Goal: Task Accomplishment & Management: Complete application form

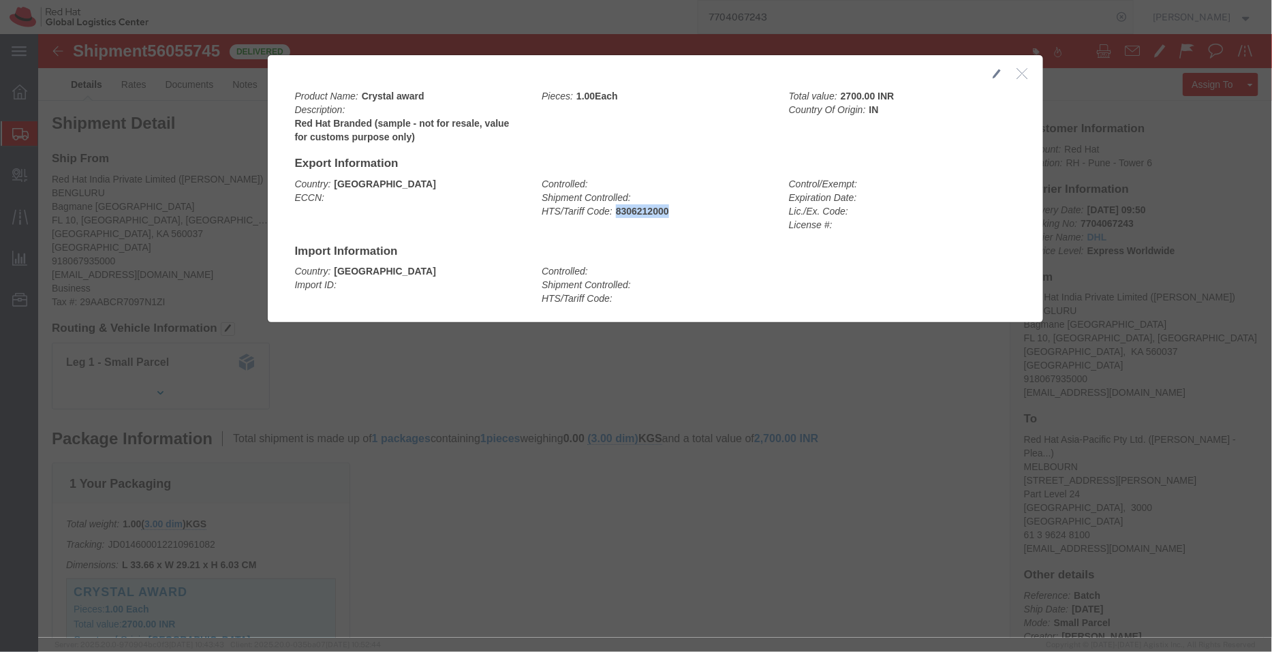
click button "button"
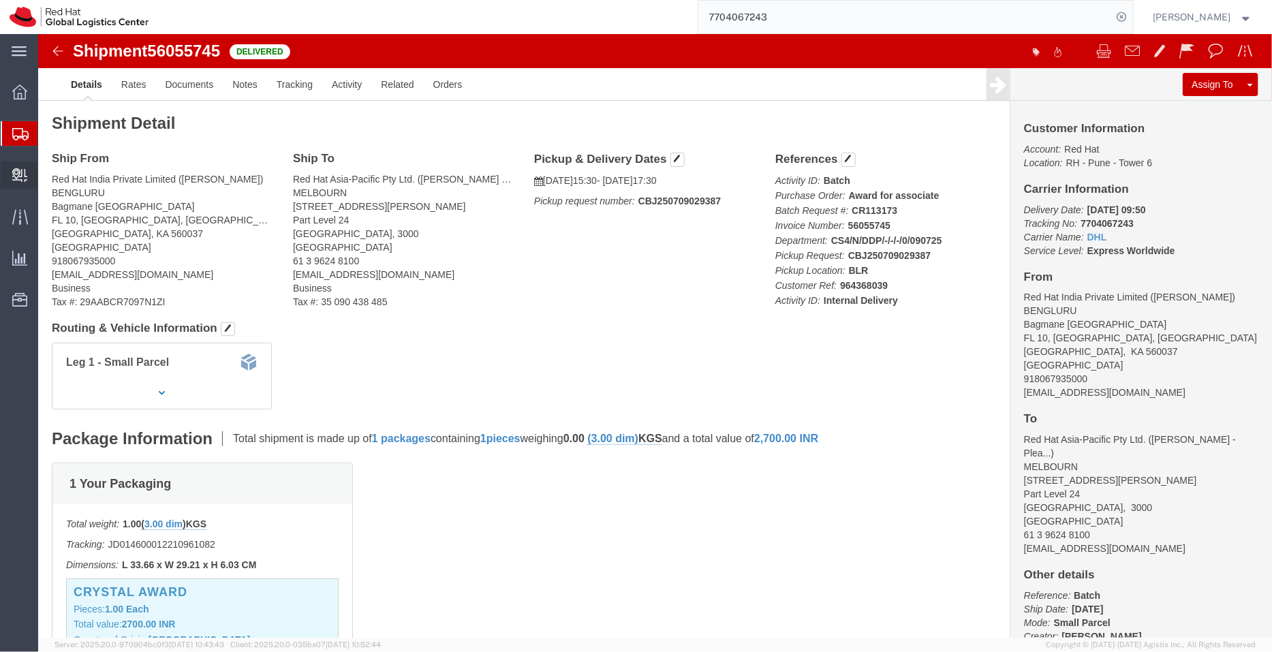
click at [0, 0] on span "Create Delivery" at bounding box center [0, 0] width 0 height 0
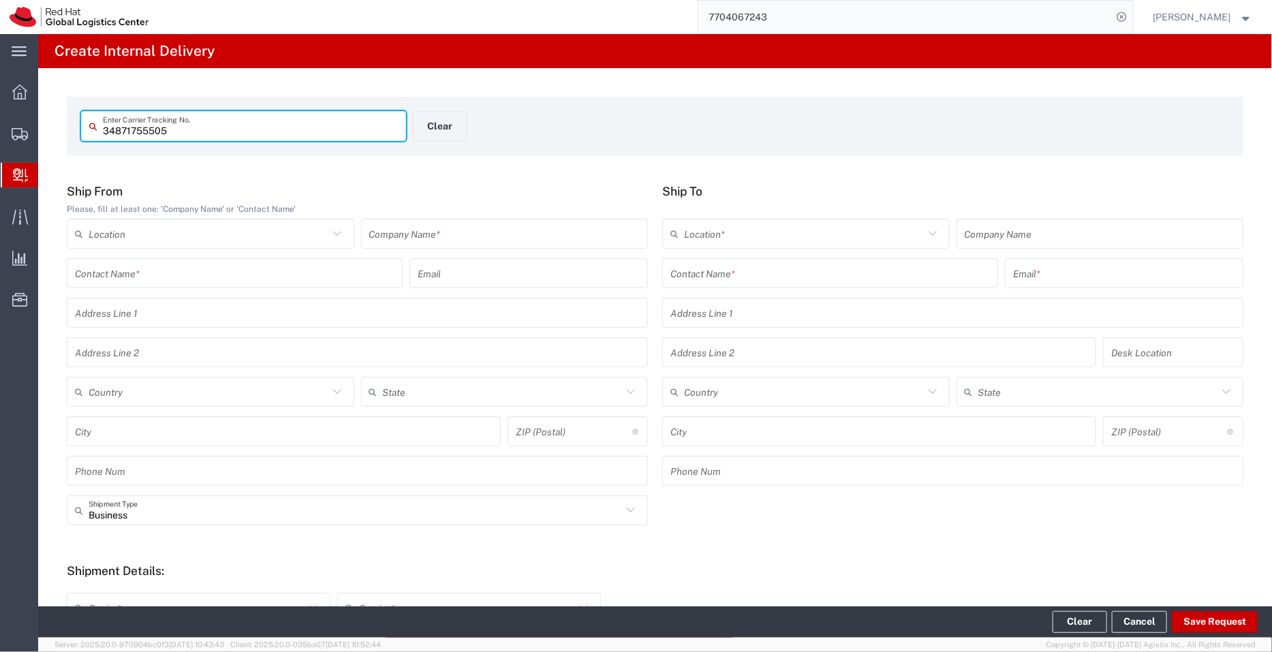
type input "34871755505"
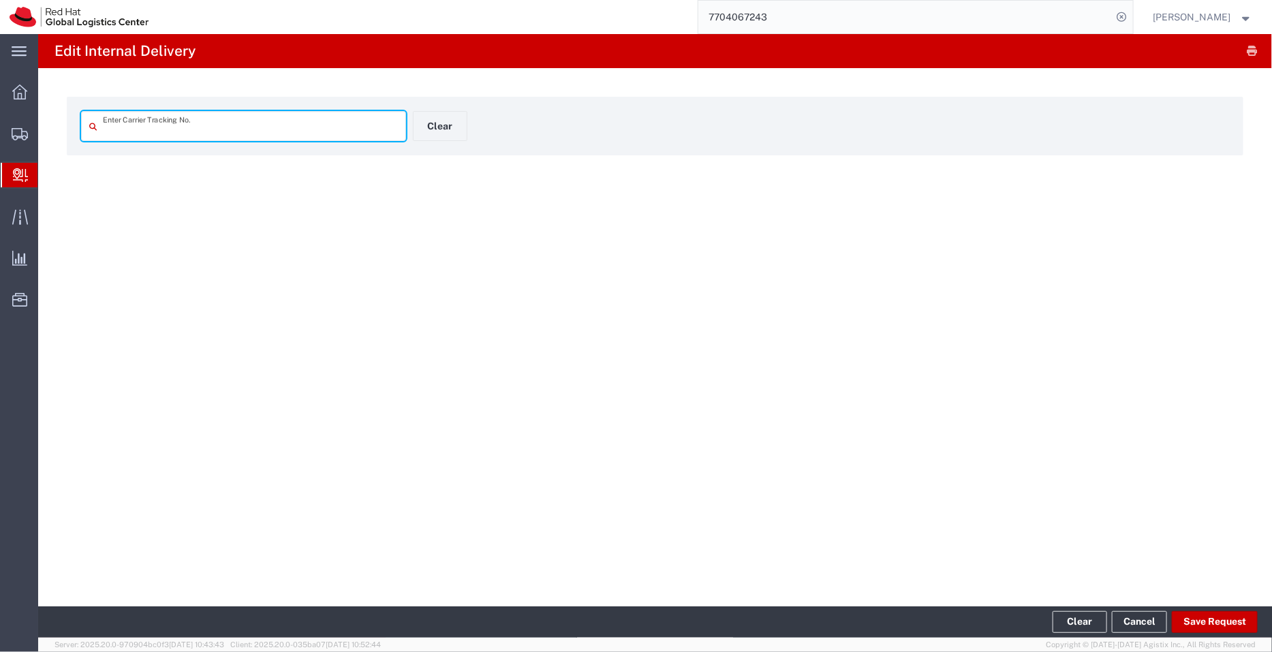
type input "34871755505"
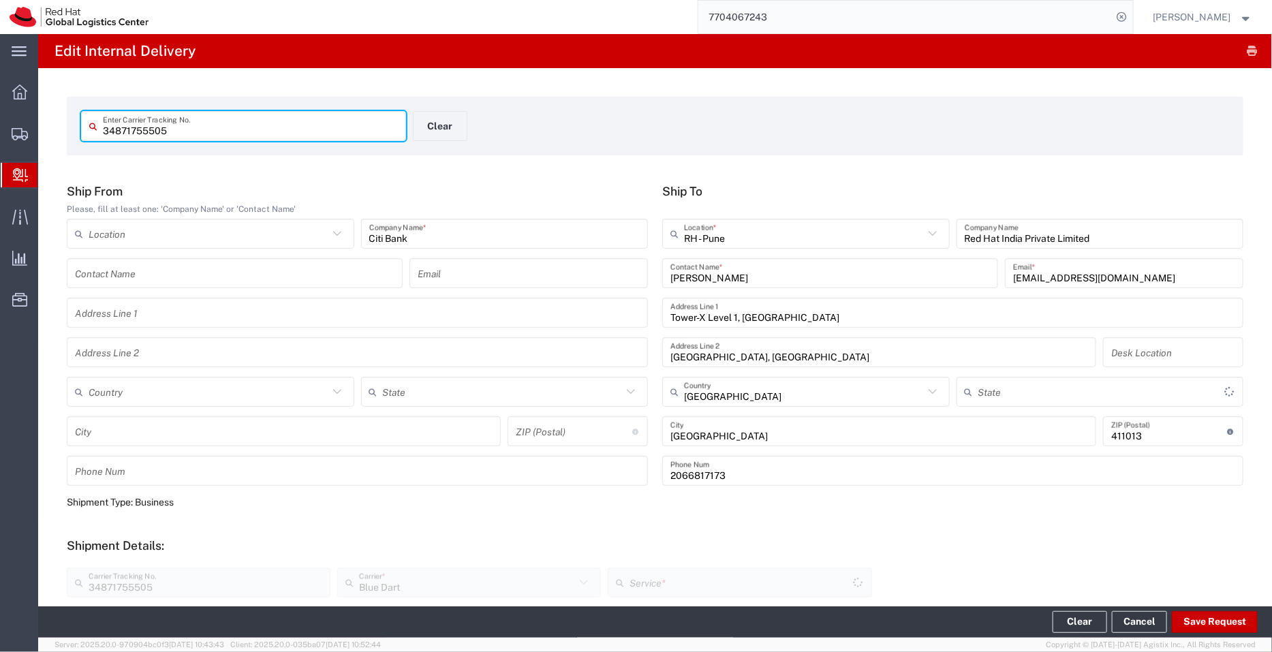
type input "Envelope"
type input "Domestic Priority"
type input "Mahārāshtra"
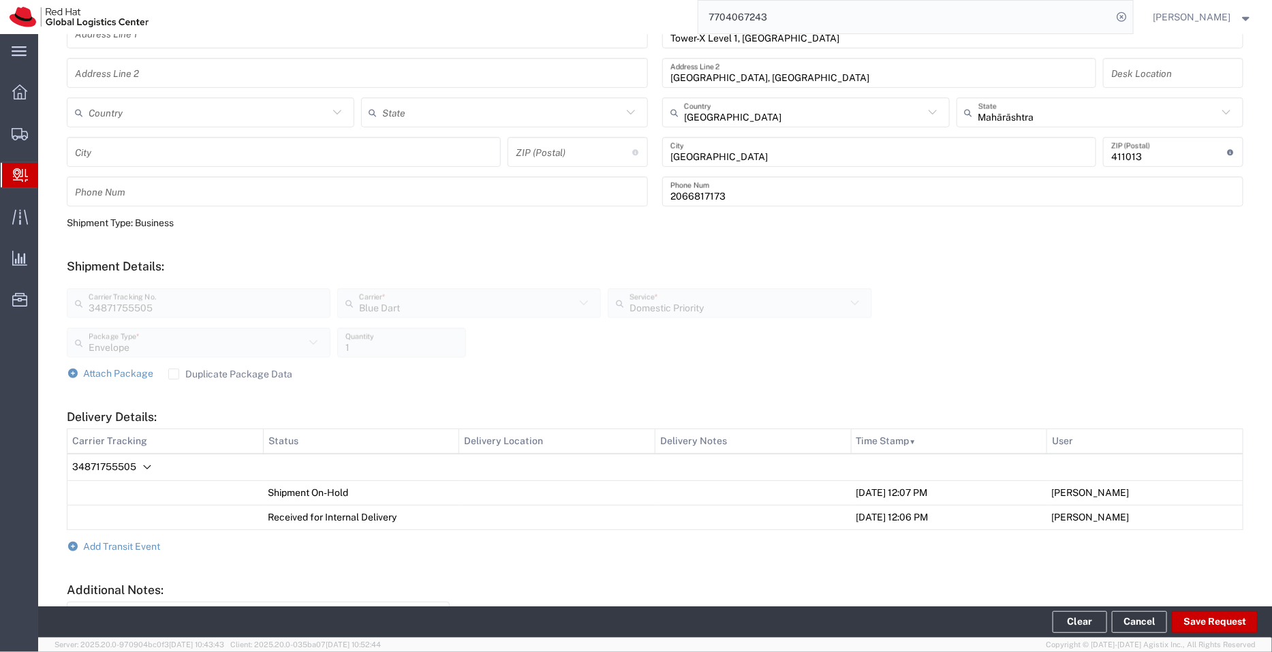
scroll to position [409, 0]
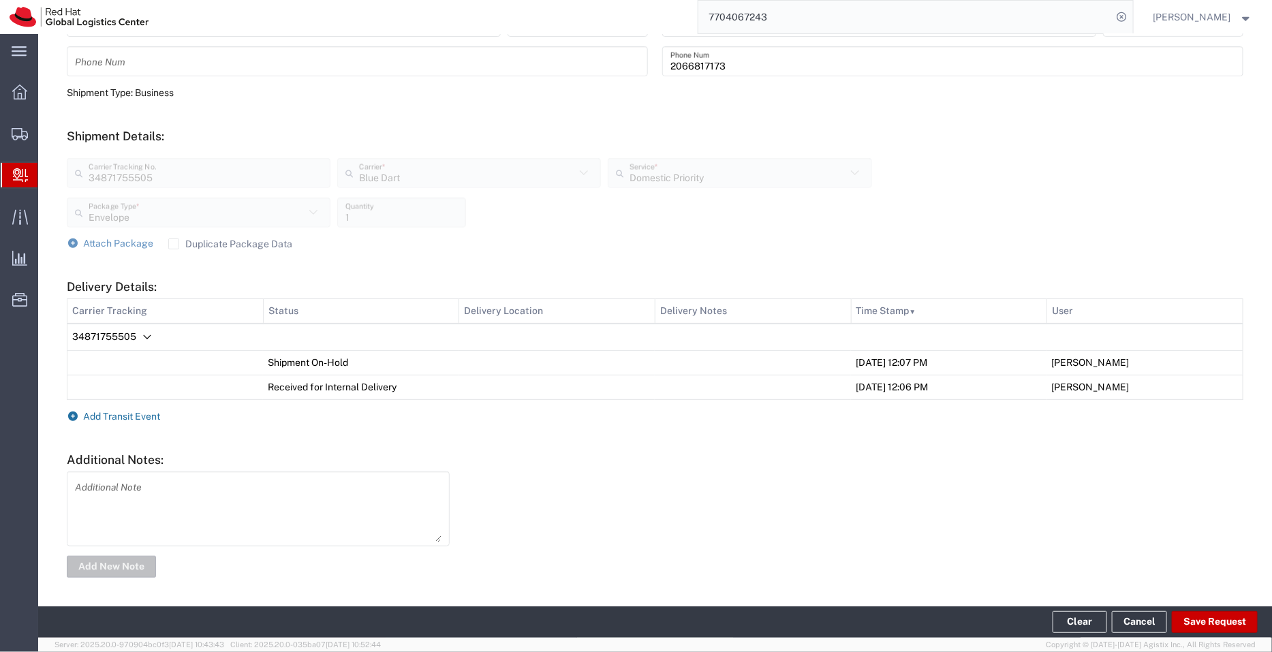
click at [136, 411] on span "Add Transit Event" at bounding box center [122, 416] width 77 height 11
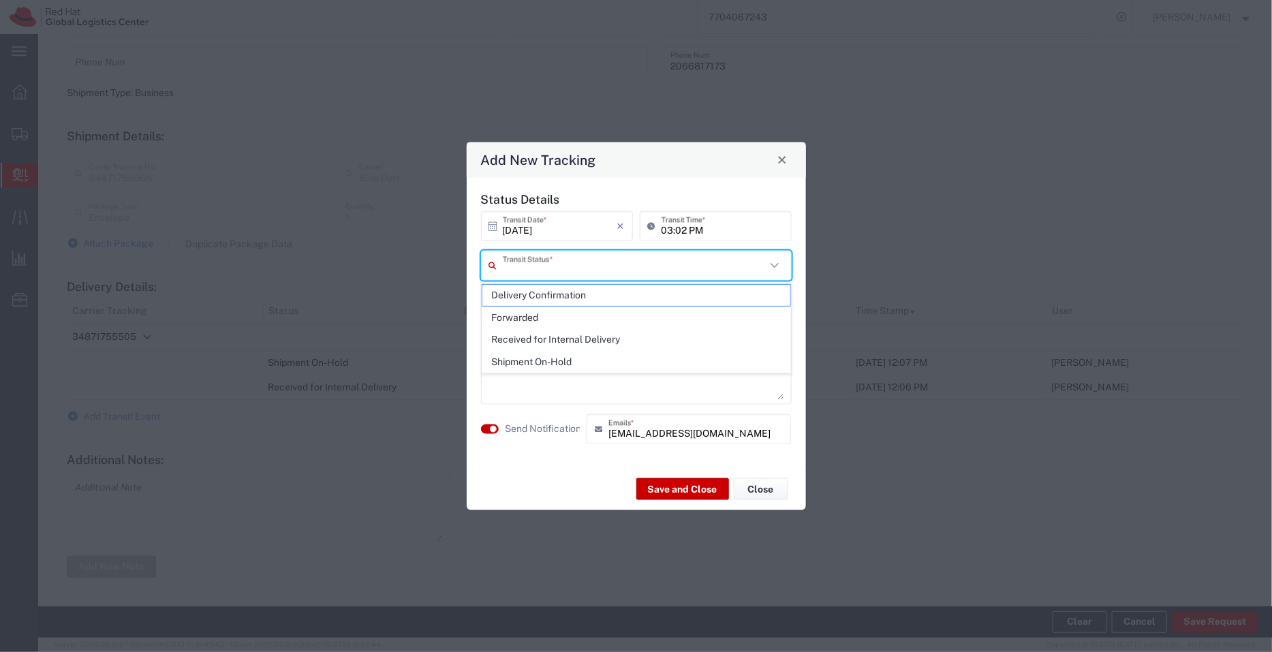
click at [512, 267] on input "text" at bounding box center [634, 265] width 263 height 24
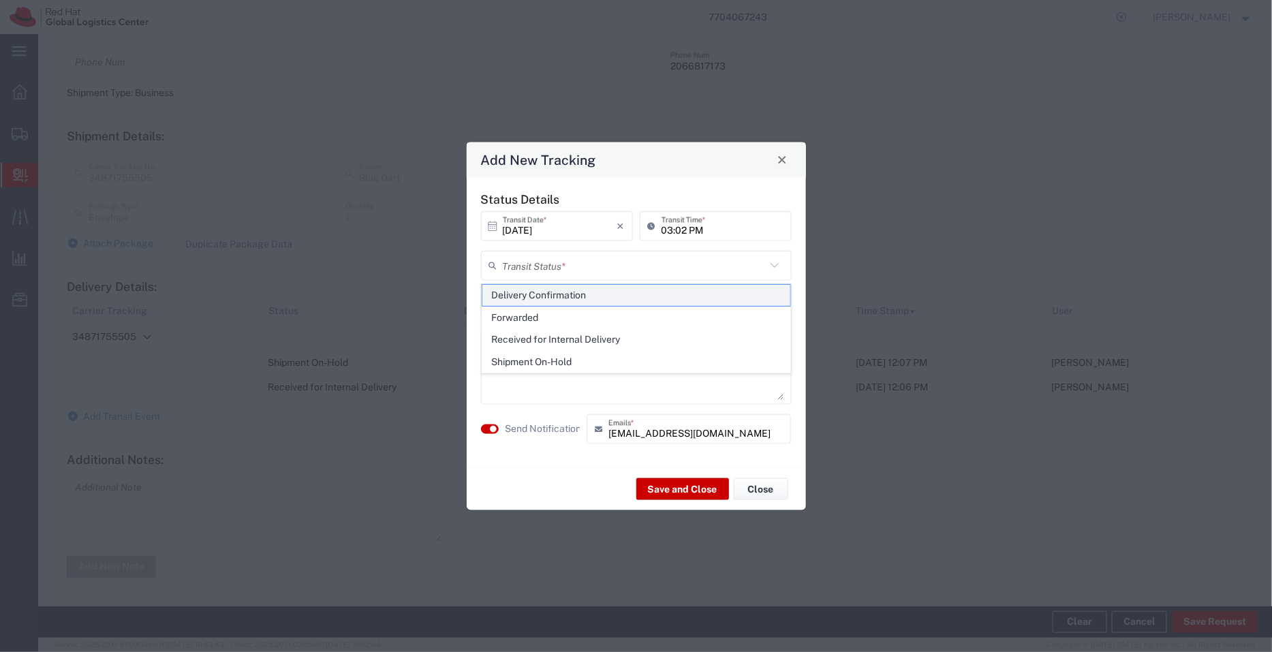
click at [531, 298] on span "Delivery Confirmation" at bounding box center [636, 295] width 308 height 21
type input "Delivery Confirmation"
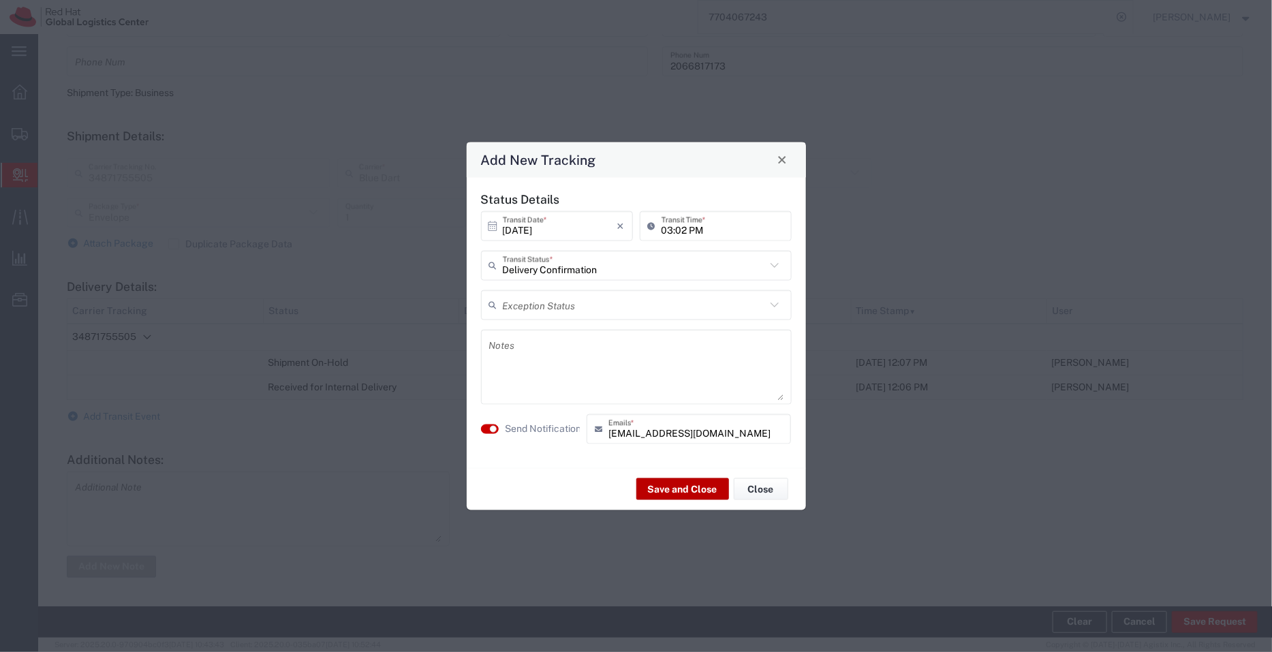
click at [670, 484] on button "Save and Close" at bounding box center [682, 489] width 93 height 22
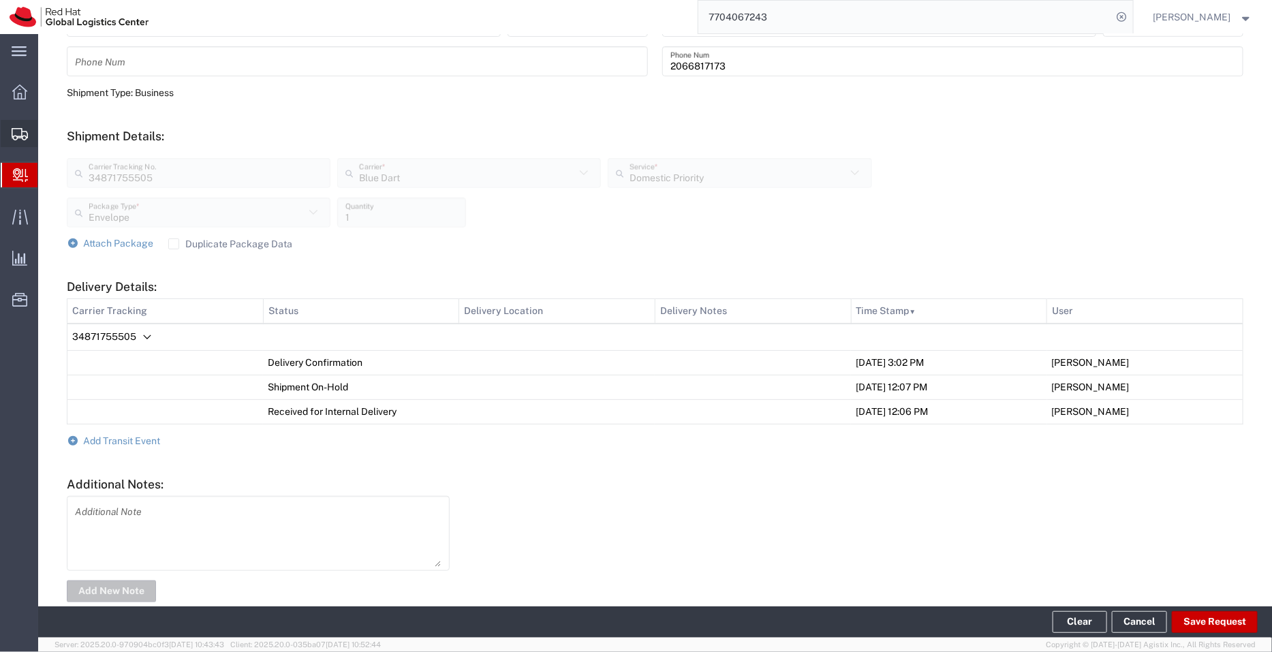
click at [0, 0] on span "Shipment Manager" at bounding box center [0, 0] width 0 height 0
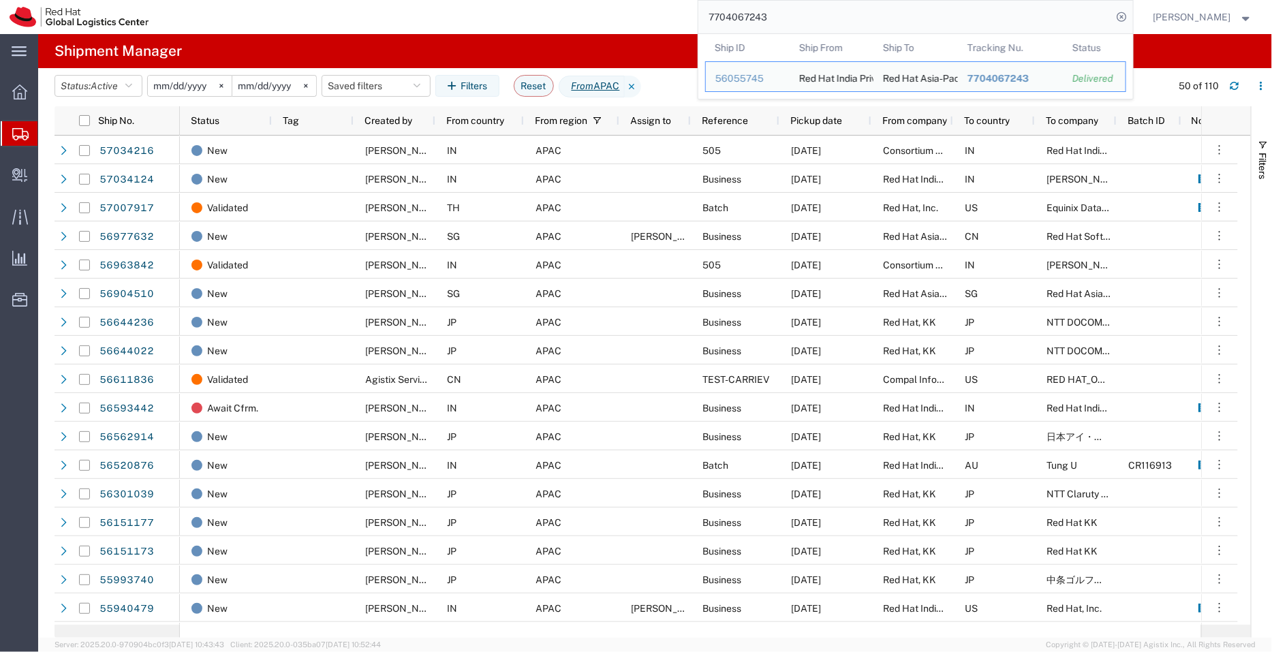
drag, startPoint x: 651, startPoint y: 21, endPoint x: 639, endPoint y: 17, distance: 12.3
click at [639, 17] on div "7704067243 Ship ID Ship From Ship To Tracking Nu. Status Ship ID 56055745 Ship …" at bounding box center [645, 17] width 975 height 34
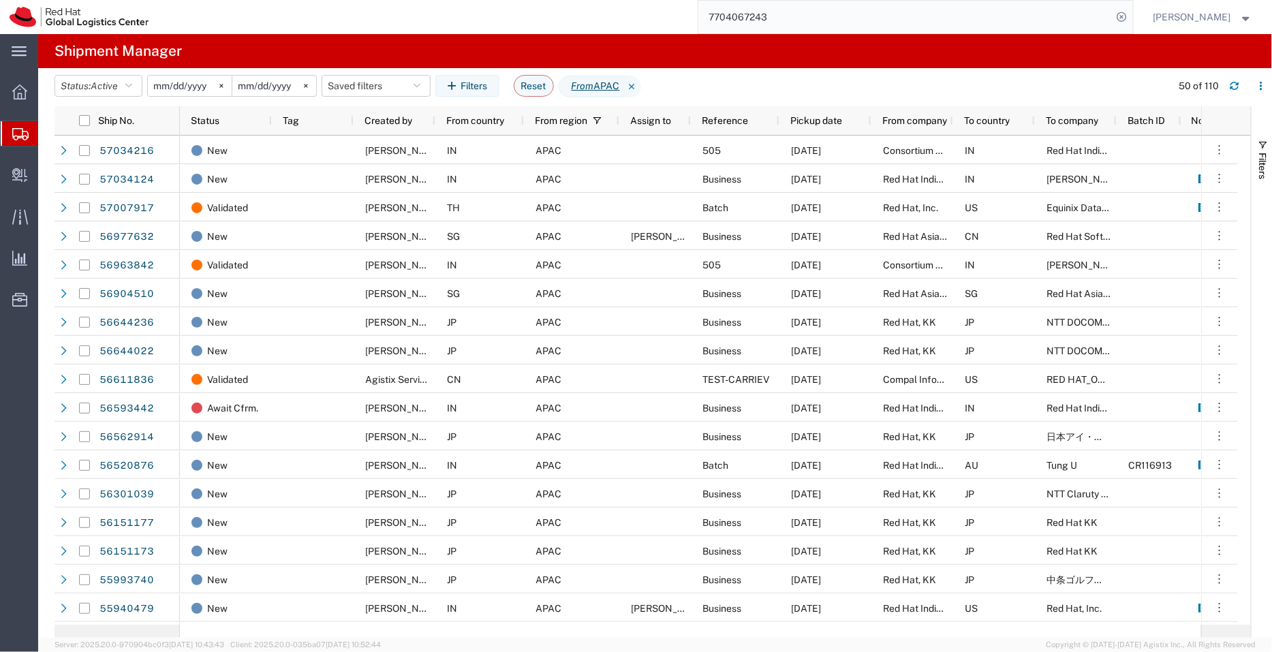
paste input "56934819"
type input "56934819"
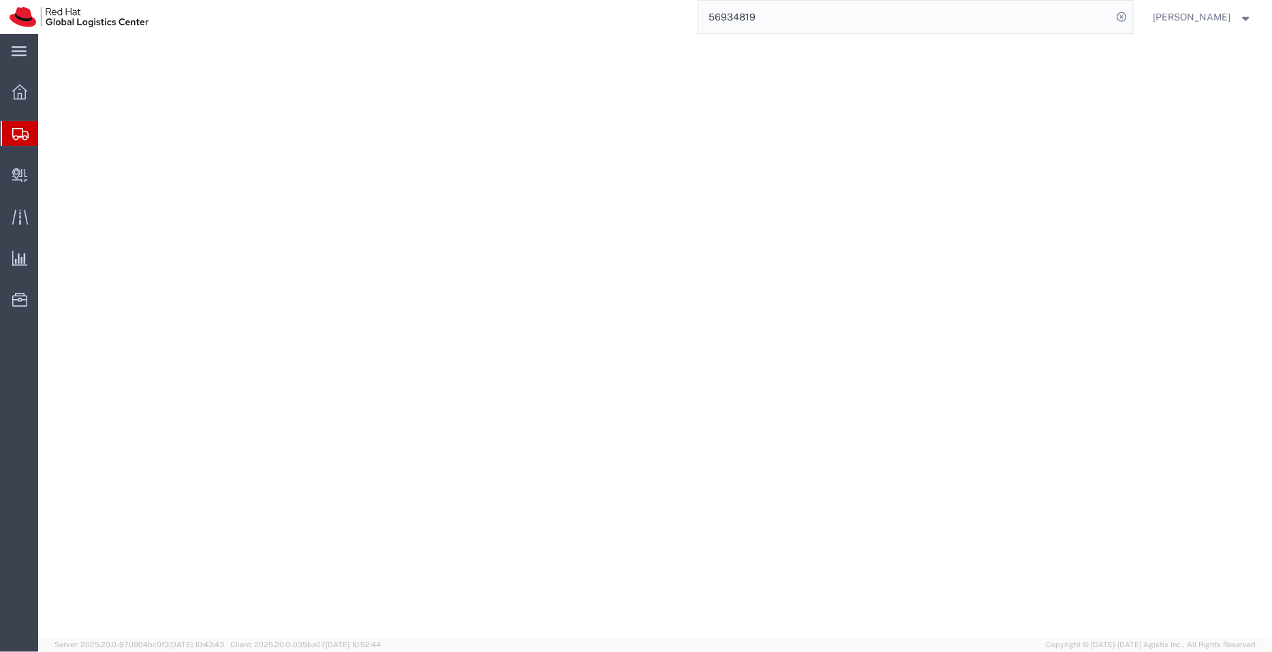
select select
select select "38012"
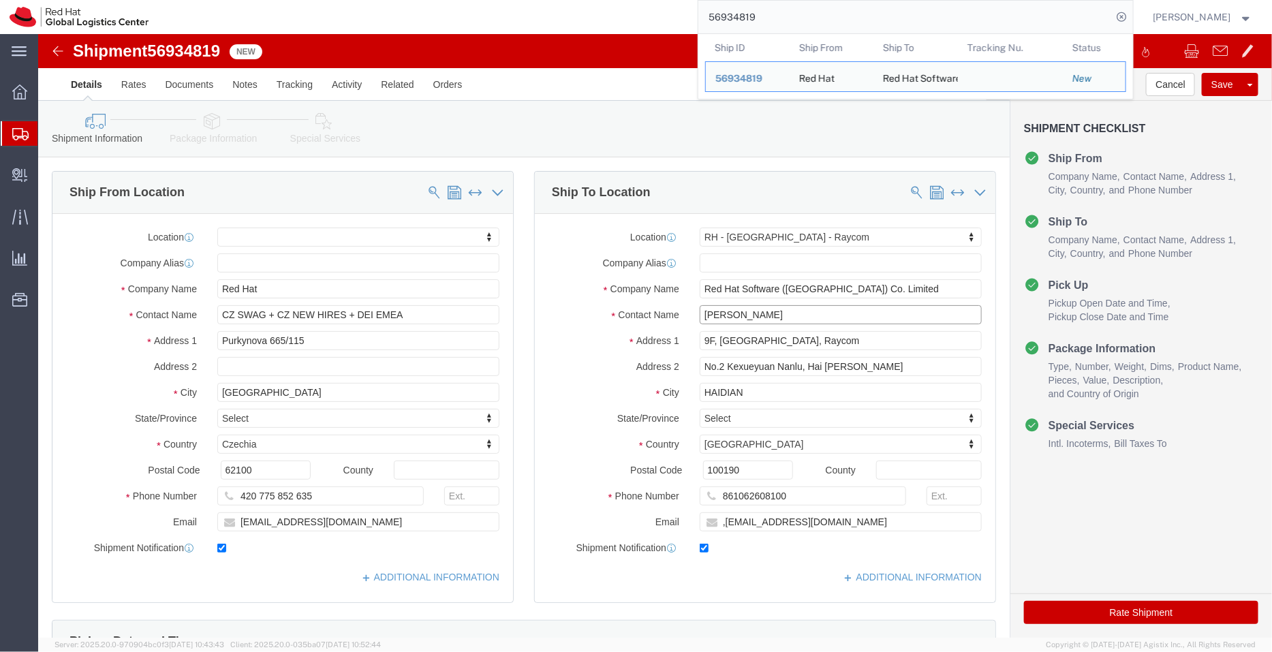
click input "[PERSON_NAME]"
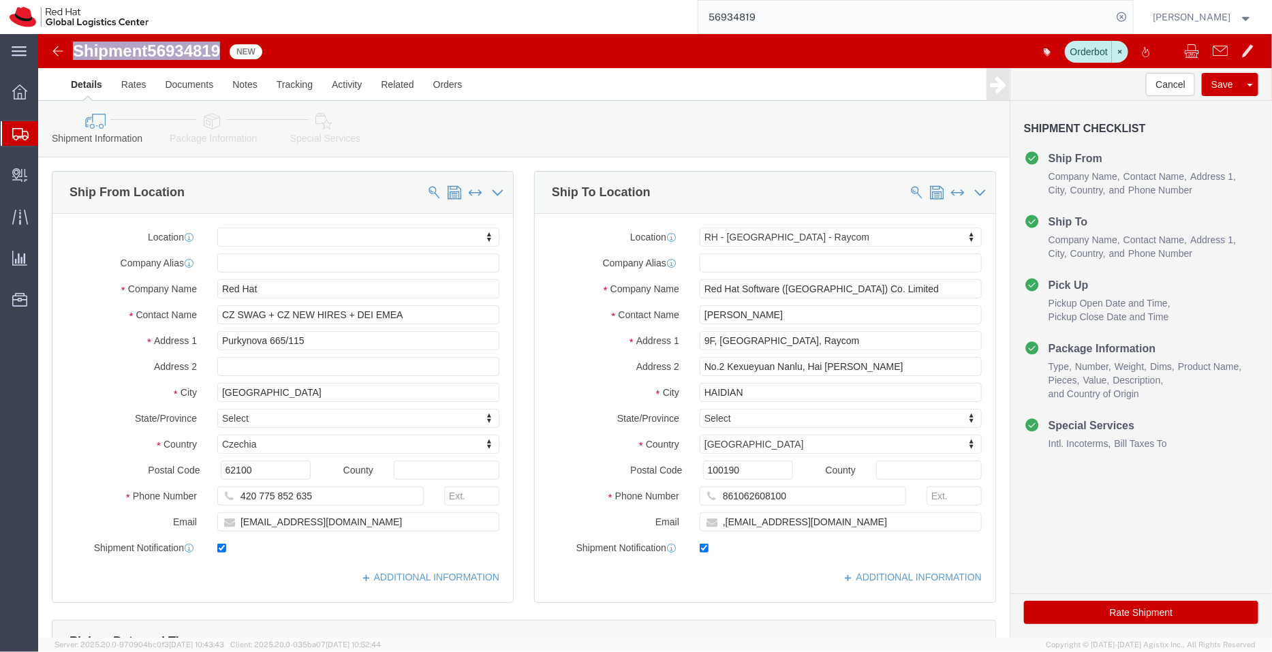
drag, startPoint x: 190, startPoint y: 18, endPoint x: 36, endPoint y: 13, distance: 154.0
click div "Shipment 56934819 New"
copy h1 "Shipment 56934819"
click link "ADDITIONAL INFORMATION"
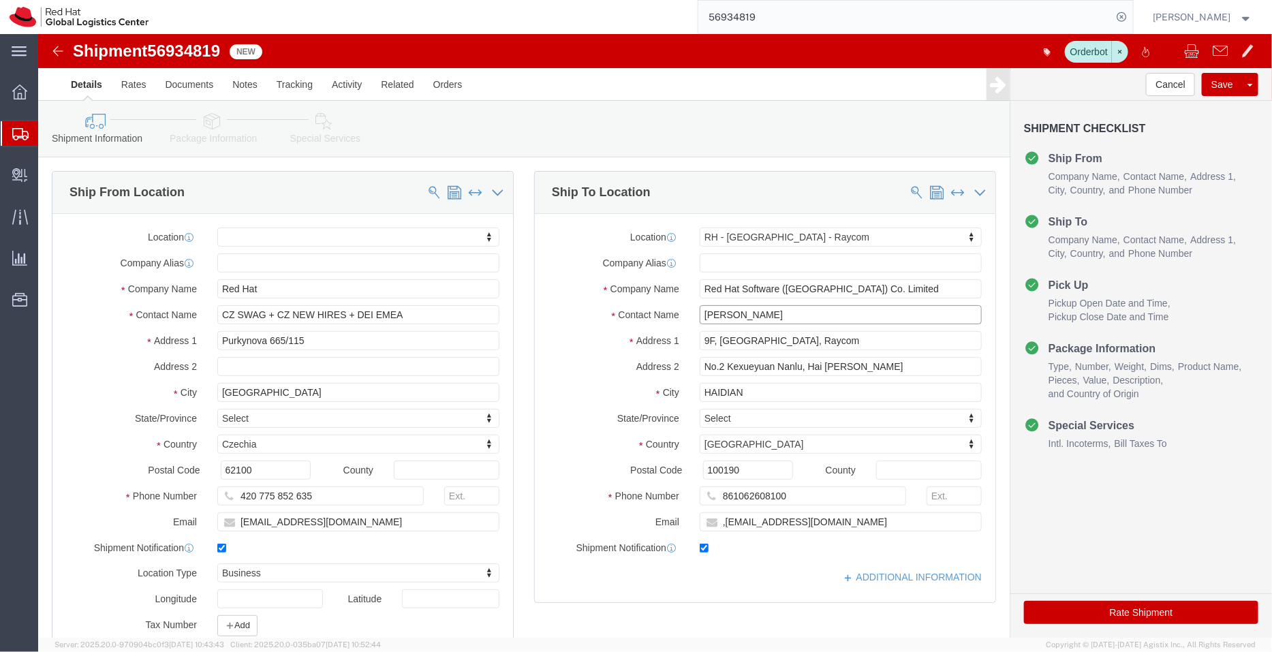
click input "[PERSON_NAME]"
drag, startPoint x: 719, startPoint y: 283, endPoint x: 636, endPoint y: 277, distance: 83.3
click div "Contact Name [PERSON_NAME]"
type input "[PERSON_NAME]"
click icon
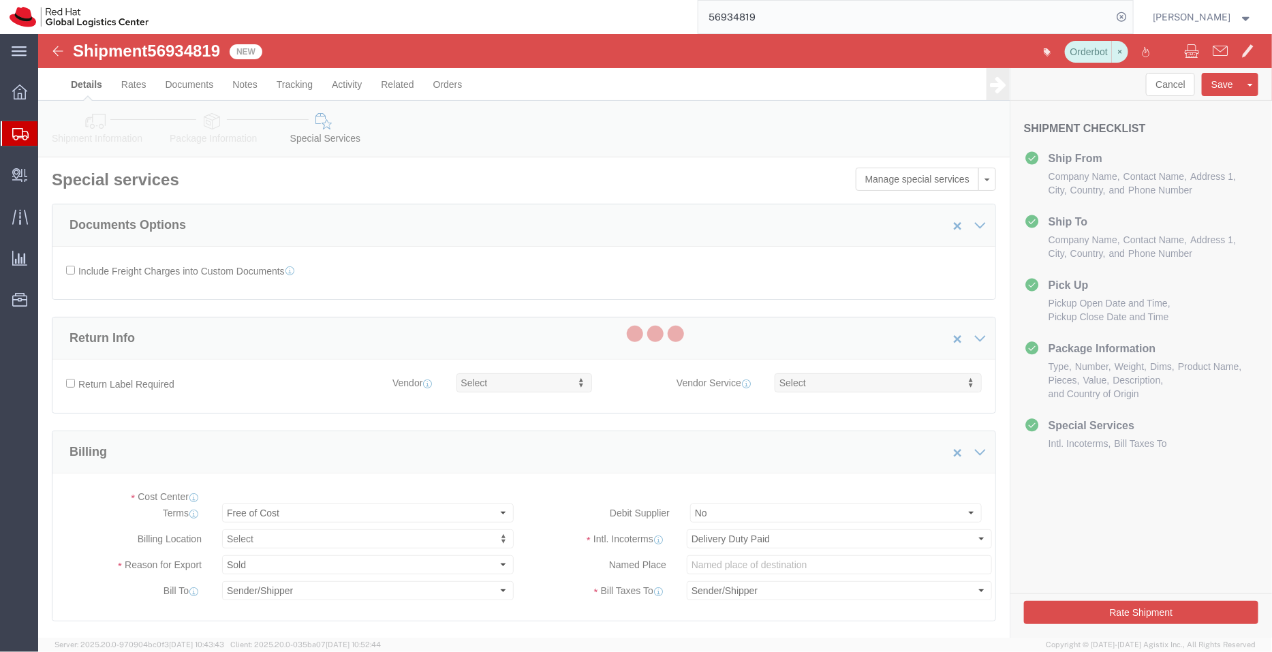
select select "COSTCENTER"
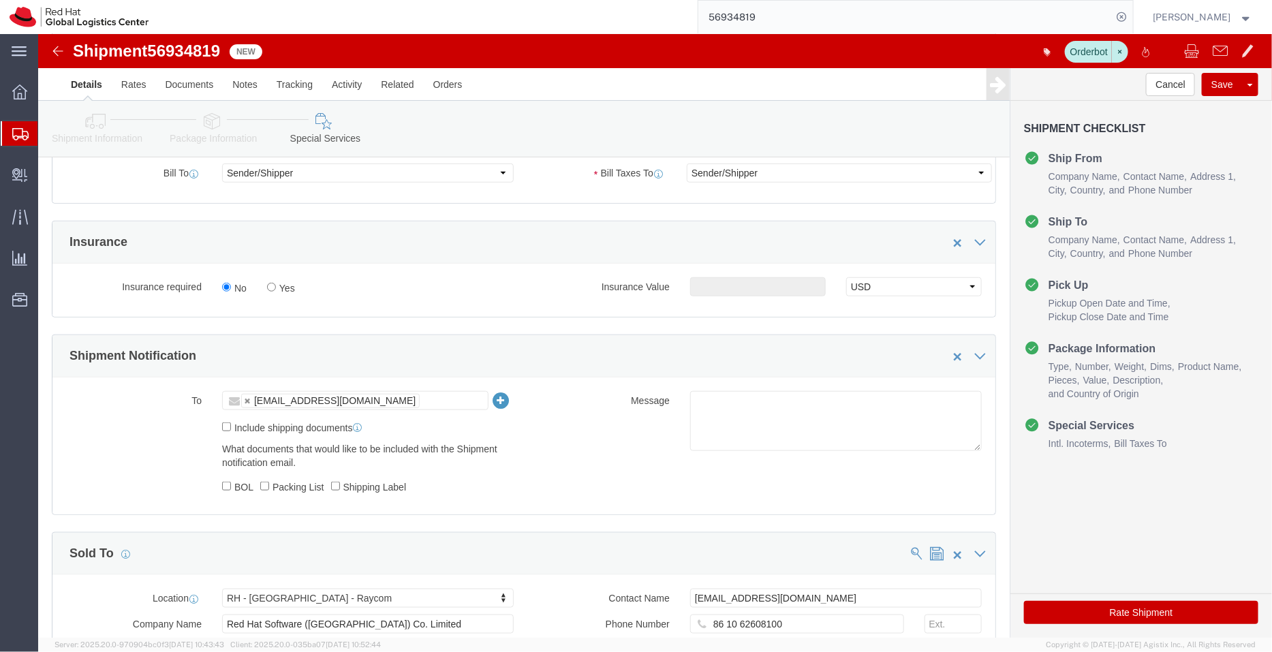
scroll to position [473, 0]
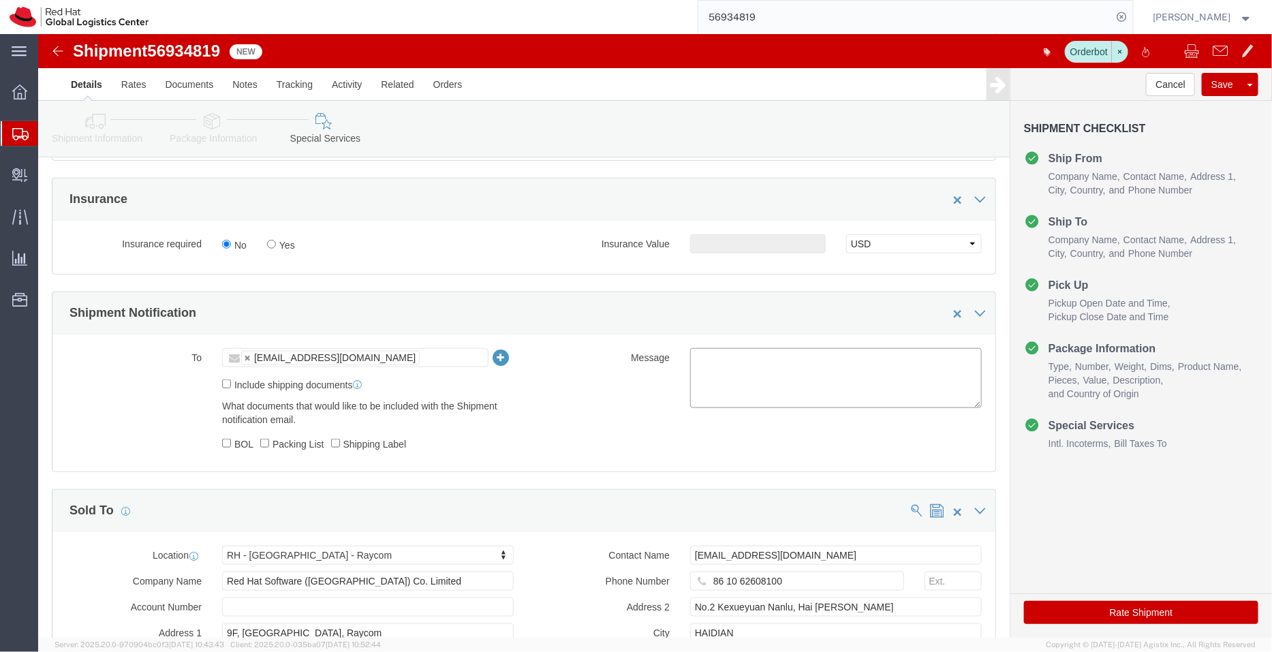
click textarea
paste textarea "[PERSON_NAME]"
type textarea "For [PERSON_NAME]"
click link "Details"
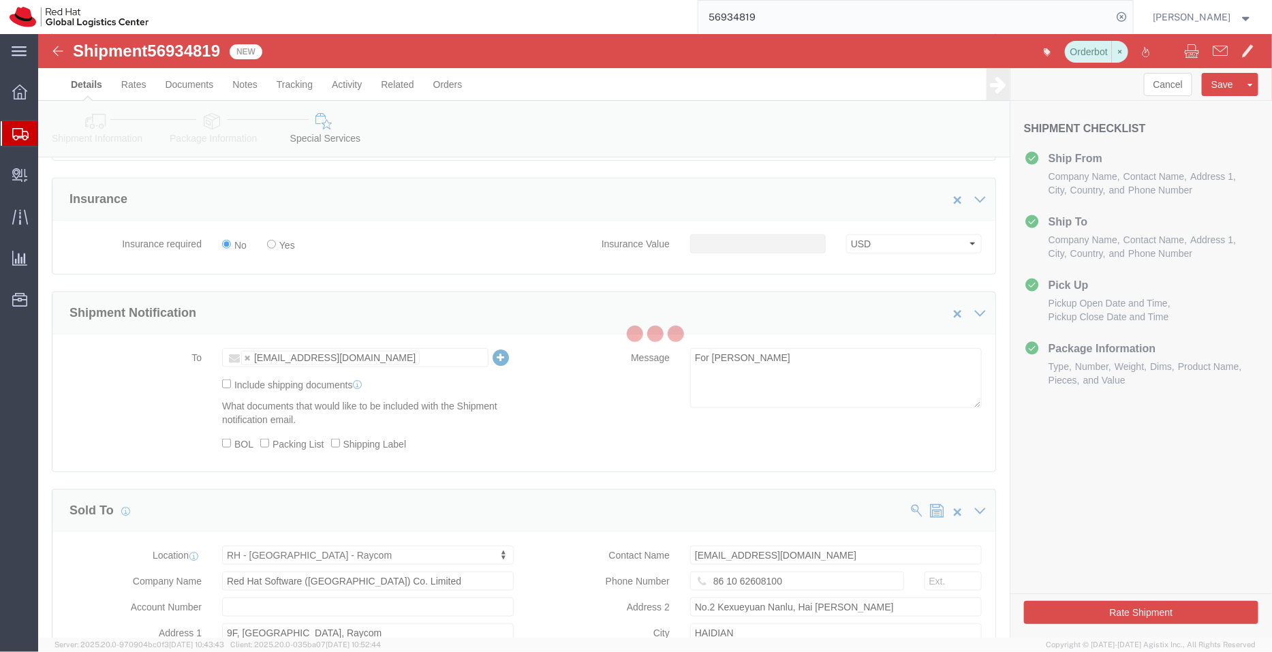
select select "38012"
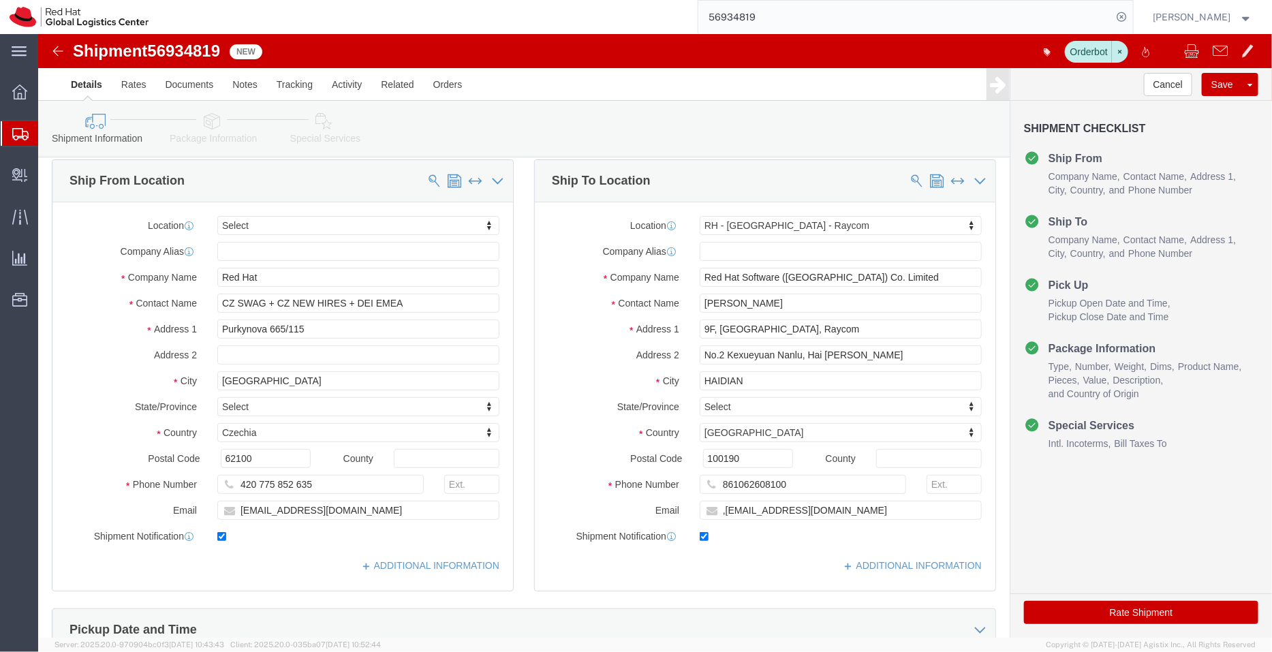
scroll to position [10, 0]
drag, startPoint x: 710, startPoint y: 268, endPoint x: 594, endPoint y: 292, distance: 118.8
click div "Location [GEOGRAPHIC_DATA] - [GEOGRAPHIC_DATA] - Raycom Select My Profile Locat…"
click input ",[EMAIL_ADDRESS][DOMAIN_NAME]"
paste input "[EMAIL_ADDRESS][DOMAIN_NAME]"
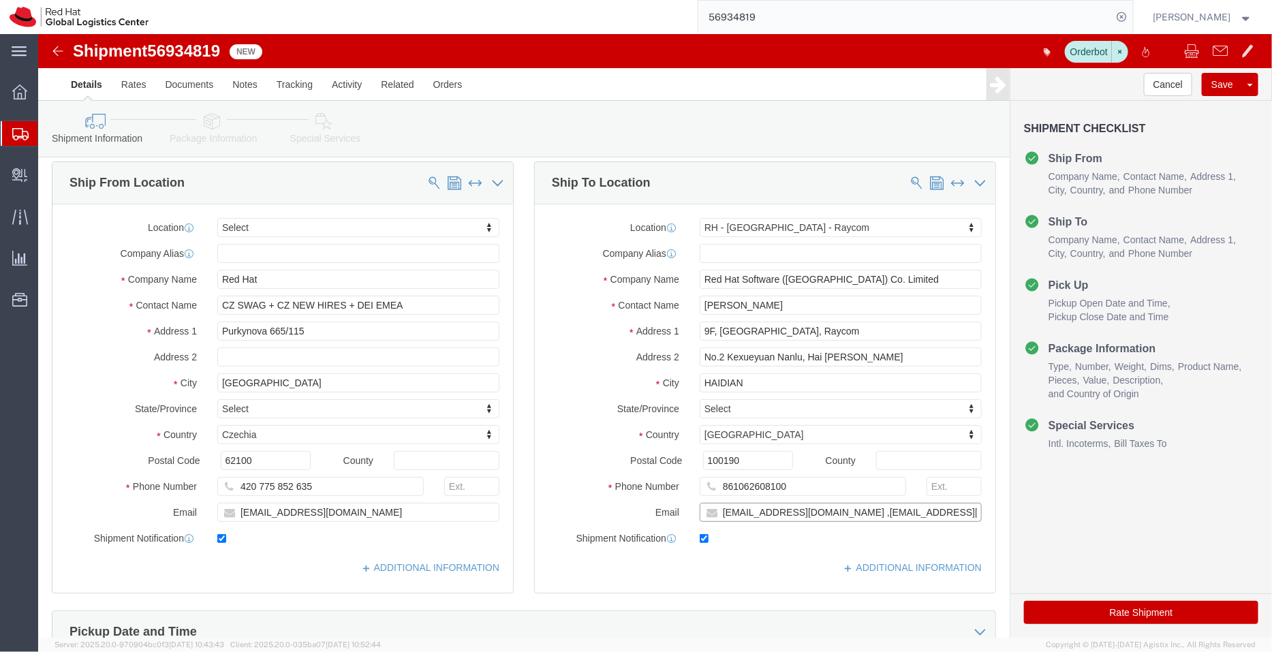
type input "[EMAIL_ADDRESS][DOMAIN_NAME] ,[EMAIL_ADDRESS][DOMAIN_NAME]"
drag, startPoint x: 895, startPoint y: 480, endPoint x: 587, endPoint y: 492, distance: 308.2
click div "Location [GEOGRAPHIC_DATA] - [GEOGRAPHIC_DATA] - Raycom Select My Profile Locat…"
type input "beij"
select select "69331"
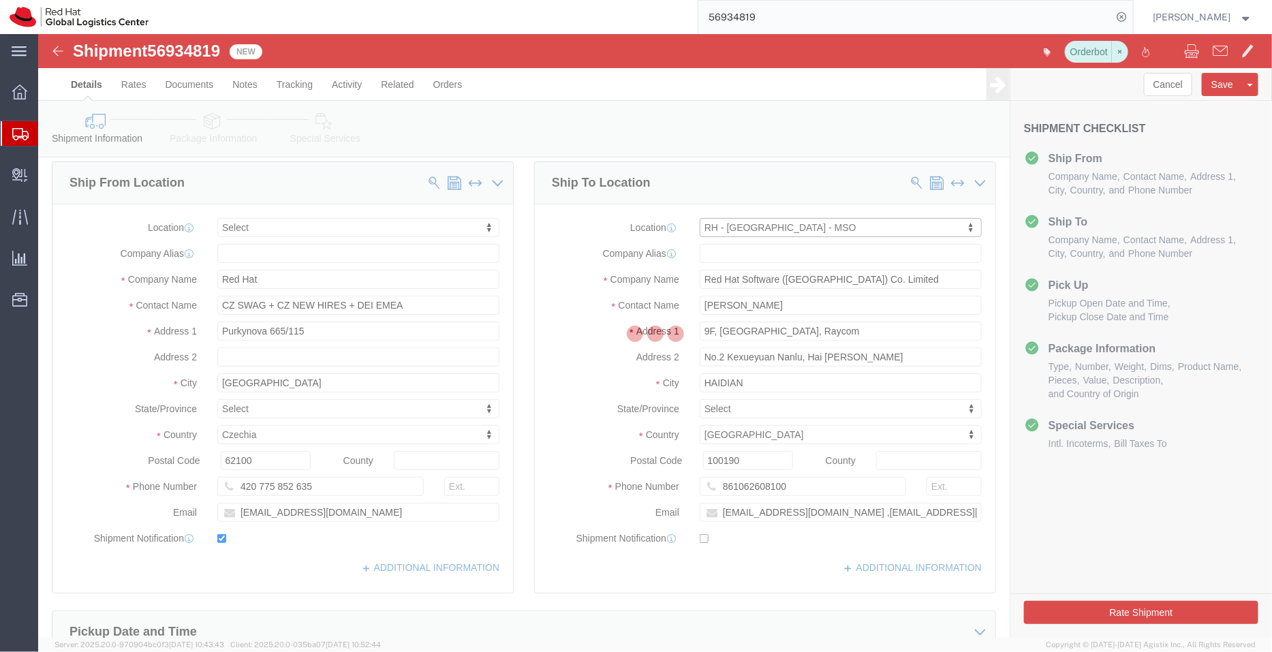
type input "BEIJMSO"
type input "Red Hat"
type input "07-110, 7F, IF center"
type input "[STREET_ADDRESS][PERSON_NAME]"
type input "[GEOGRAPHIC_DATA]"
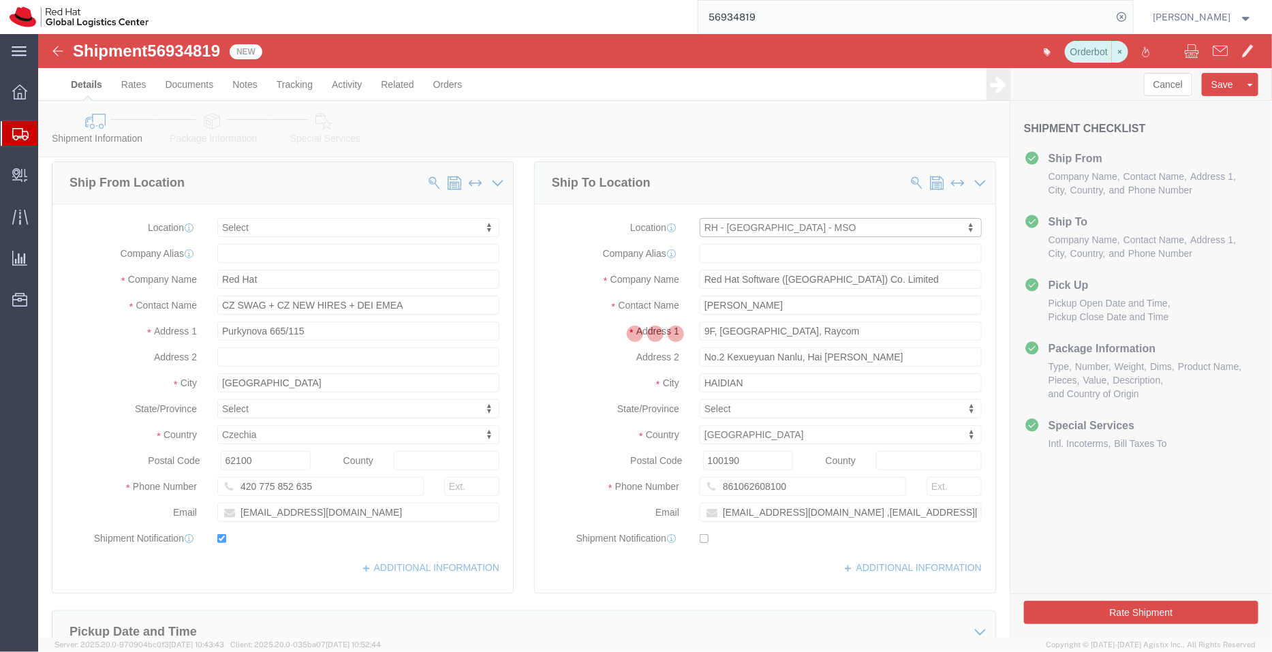
type input "100086"
checkbox input "false"
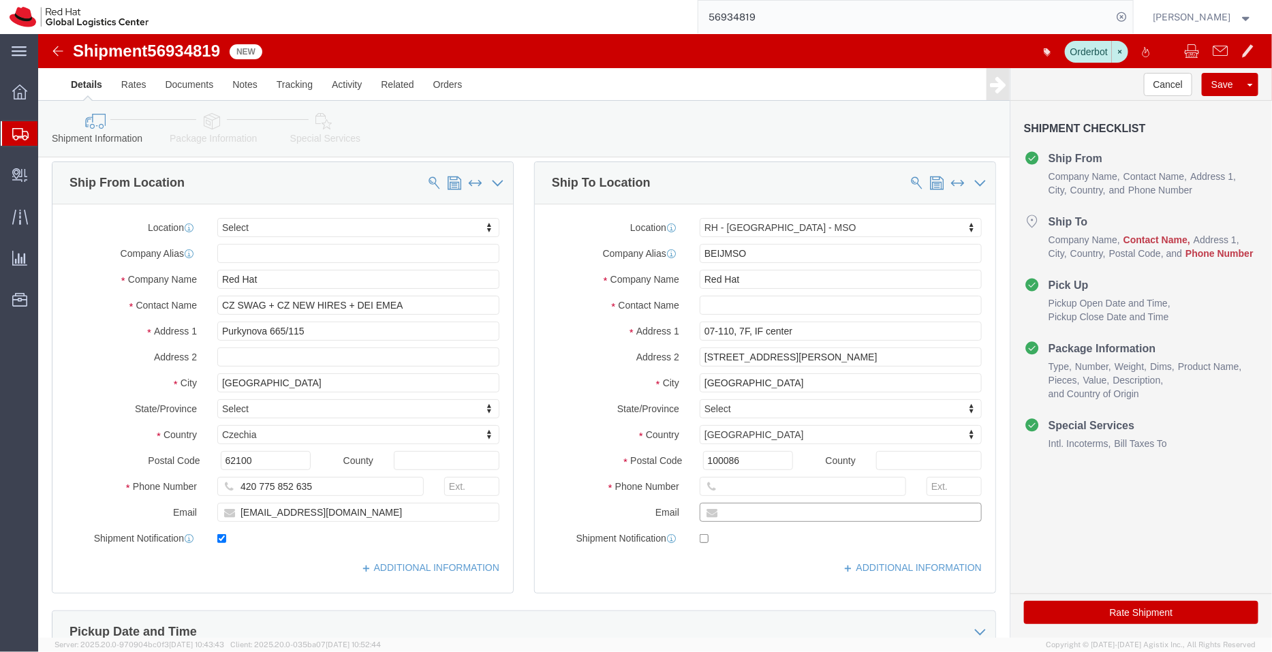
click input "text"
paste input "[EMAIL_ADDRESS][DOMAIN_NAME] ,[EMAIL_ADDRESS][DOMAIN_NAME]"
type input "[EMAIL_ADDRESS][DOMAIN_NAME] ,[EMAIL_ADDRESS][DOMAIN_NAME]"
checkbox input "true"
drag, startPoint x: 818, startPoint y: 322, endPoint x: 517, endPoint y: 308, distance: 301.4
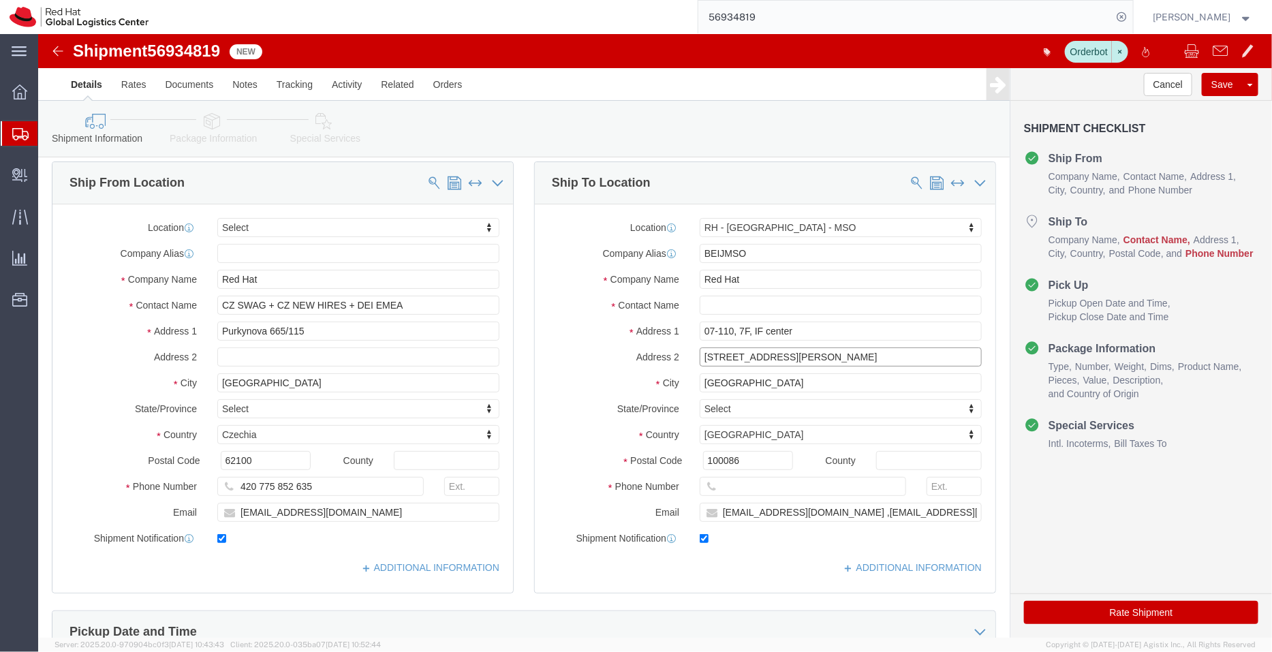
click div "Location [GEOGRAPHIC_DATA] - [GEOGRAPHIC_DATA] - [GEOGRAPHIC_DATA] Select My Pr…"
click input "text"
paste input "[PHONE_NUMBER]"
type input "[PHONE_NUMBER]"
click link "ADDITIONAL INFORMATION"
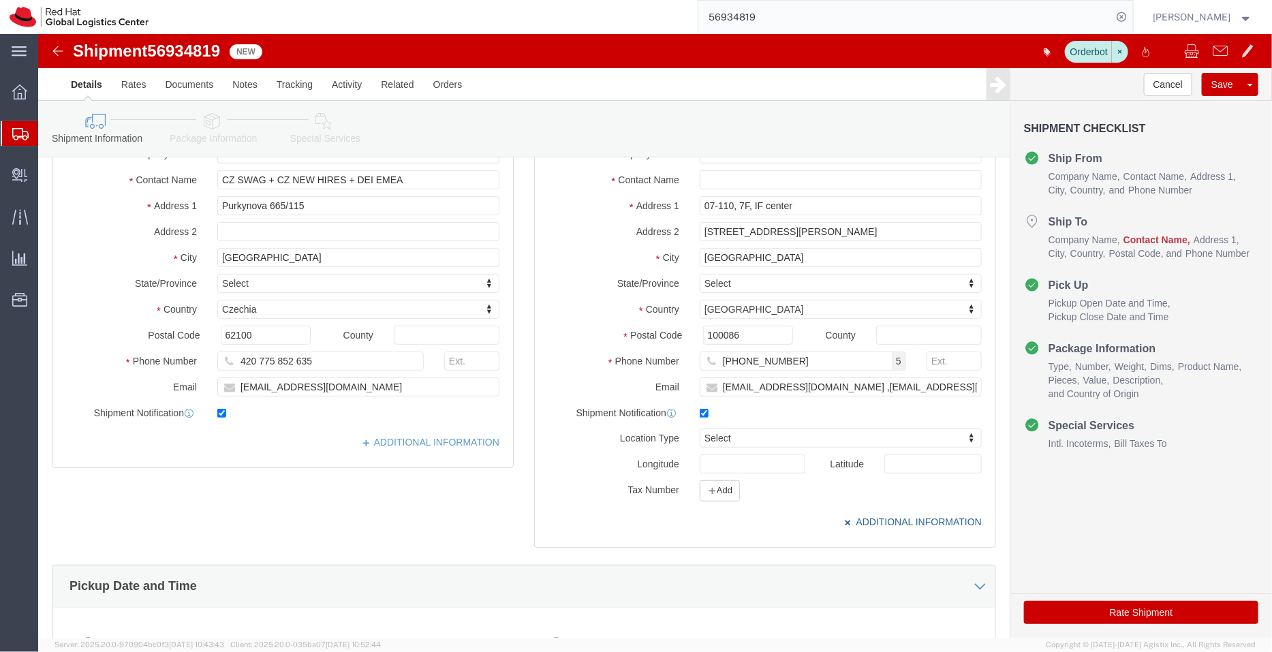
scroll to position [139, 0]
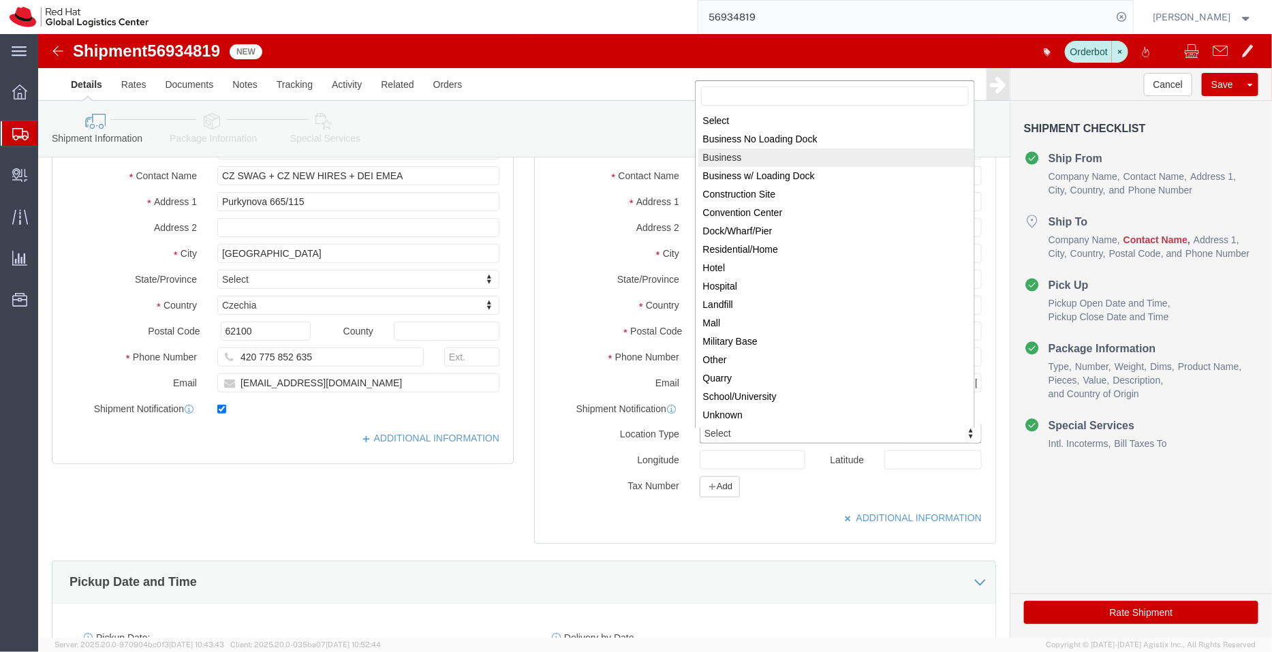
select select "BUSI"
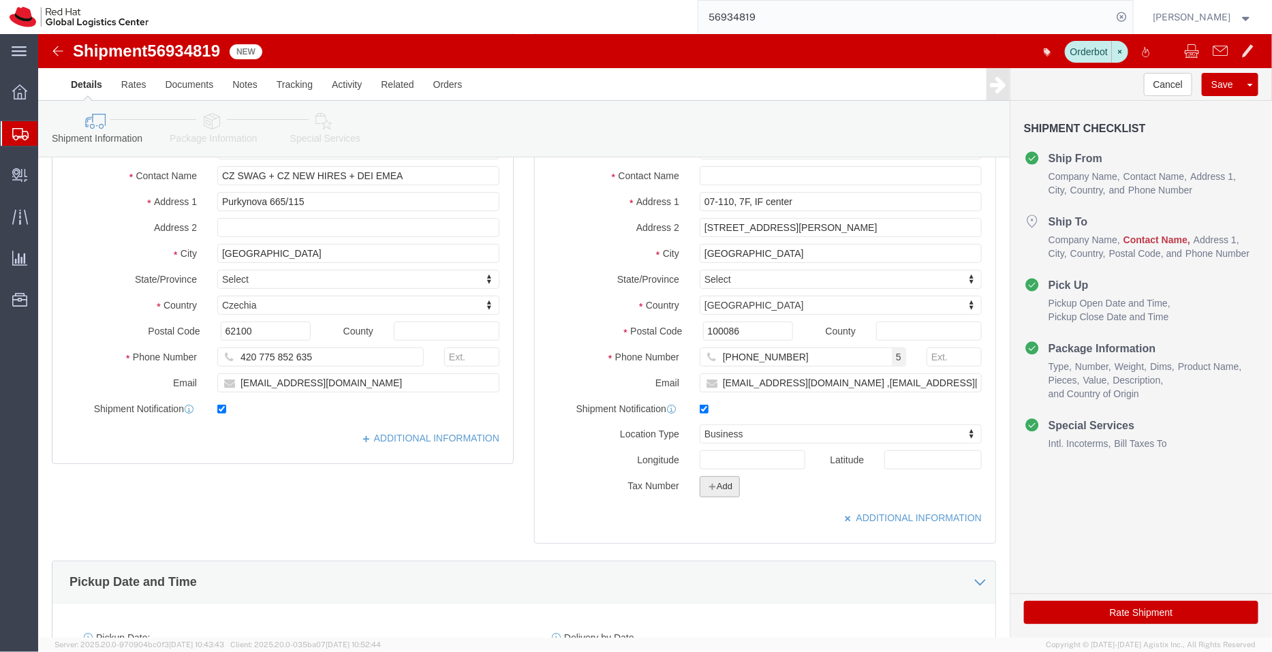
click button "Add"
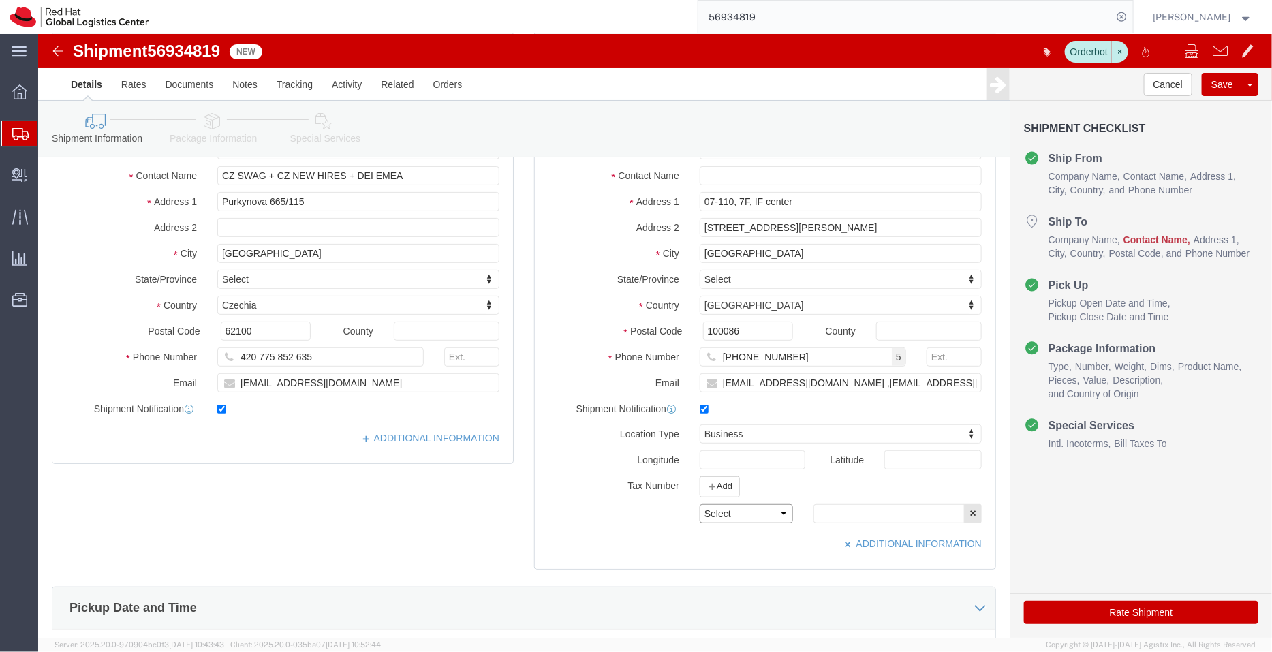
click select "Select EIN EORI TIN VAT Other"
select select "TIN"
click select "Select EIN EORI TIN VAT Other"
click input "text"
paste input "91110108667500740U"
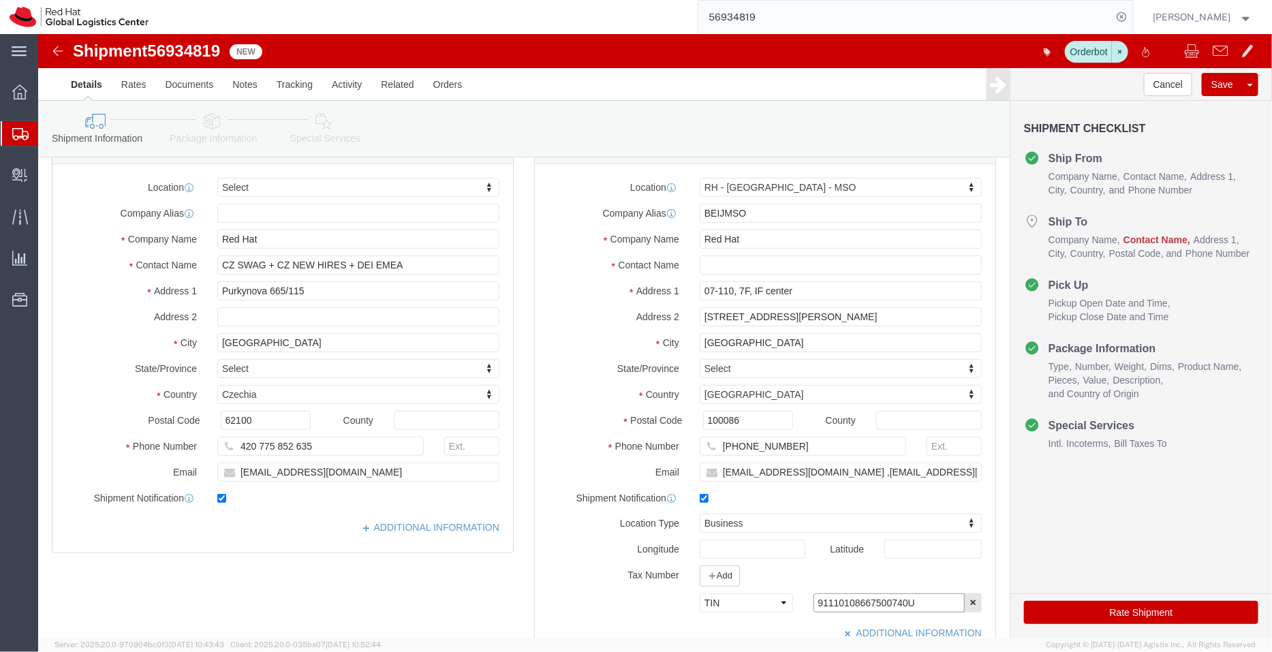
scroll to position [46, 0]
type input "91110108667500740U"
click input "text"
paste input "[PERSON_NAME]"
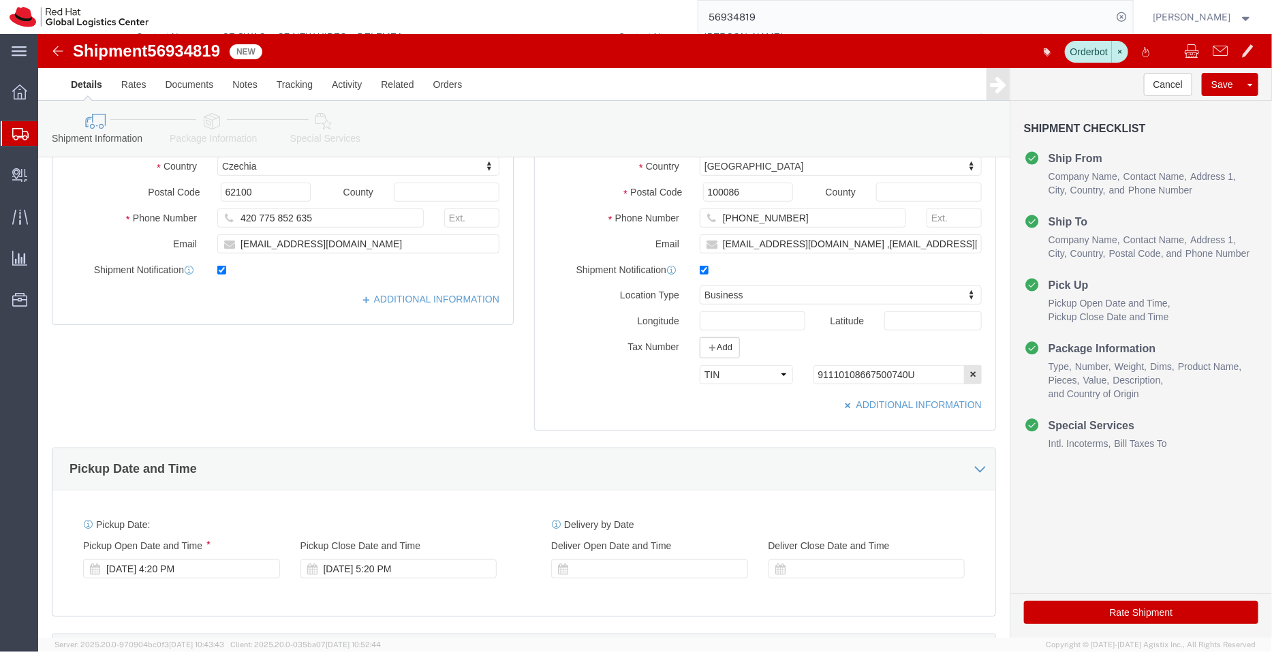
scroll to position [281, 0]
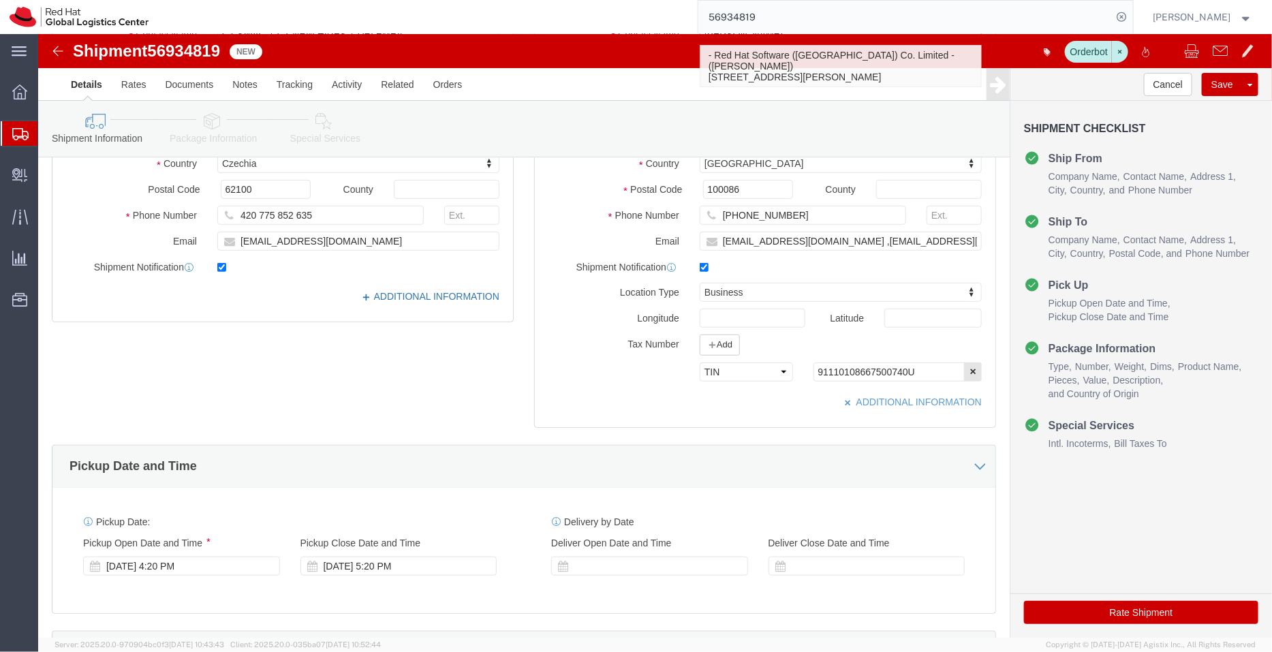
type input "[PERSON_NAME]"
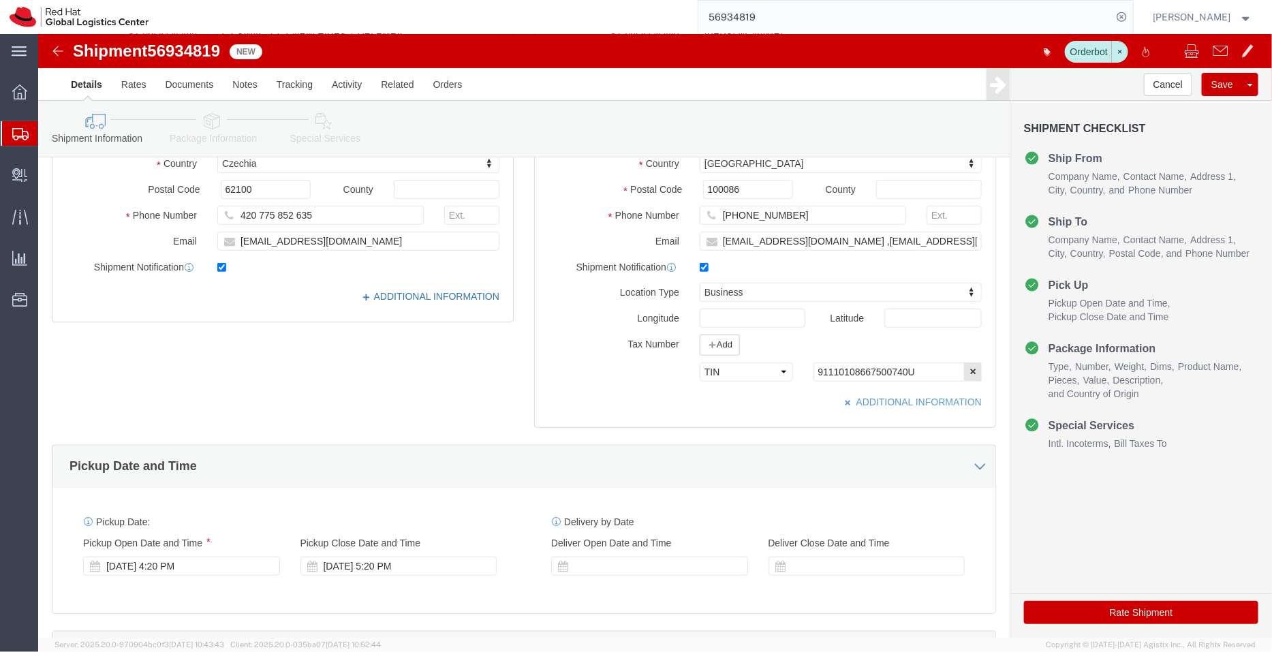
click link "ADDITIONAL INFORMATION"
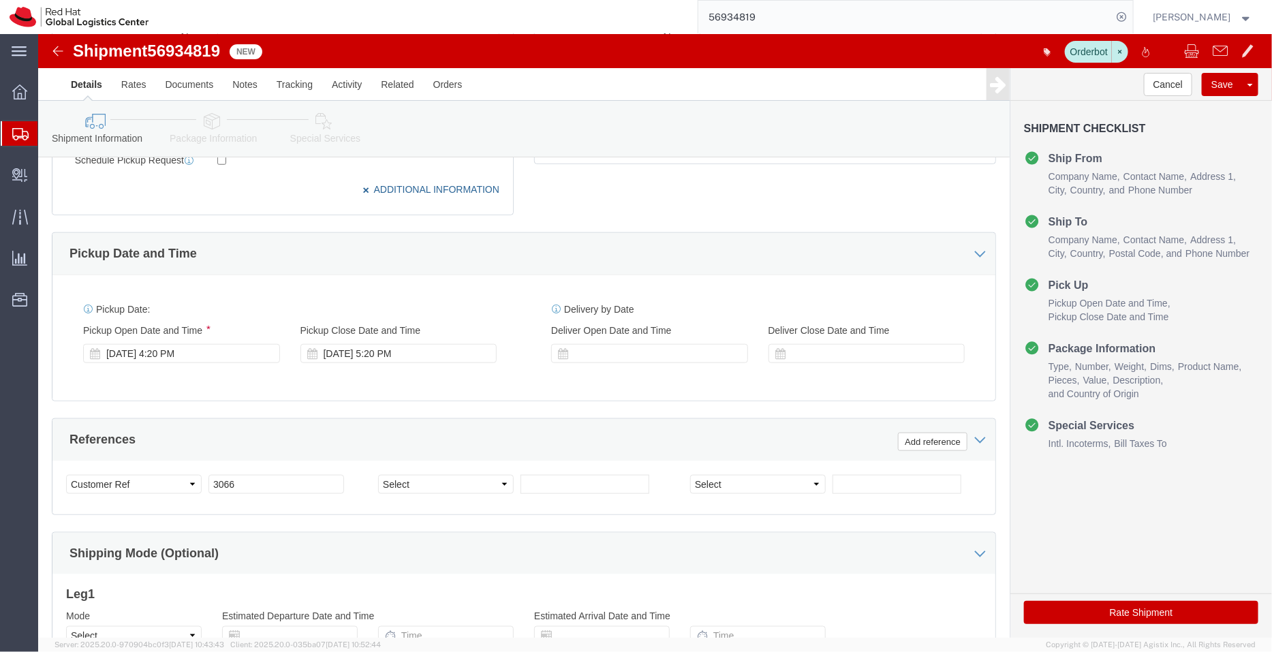
scroll to position [566, 0]
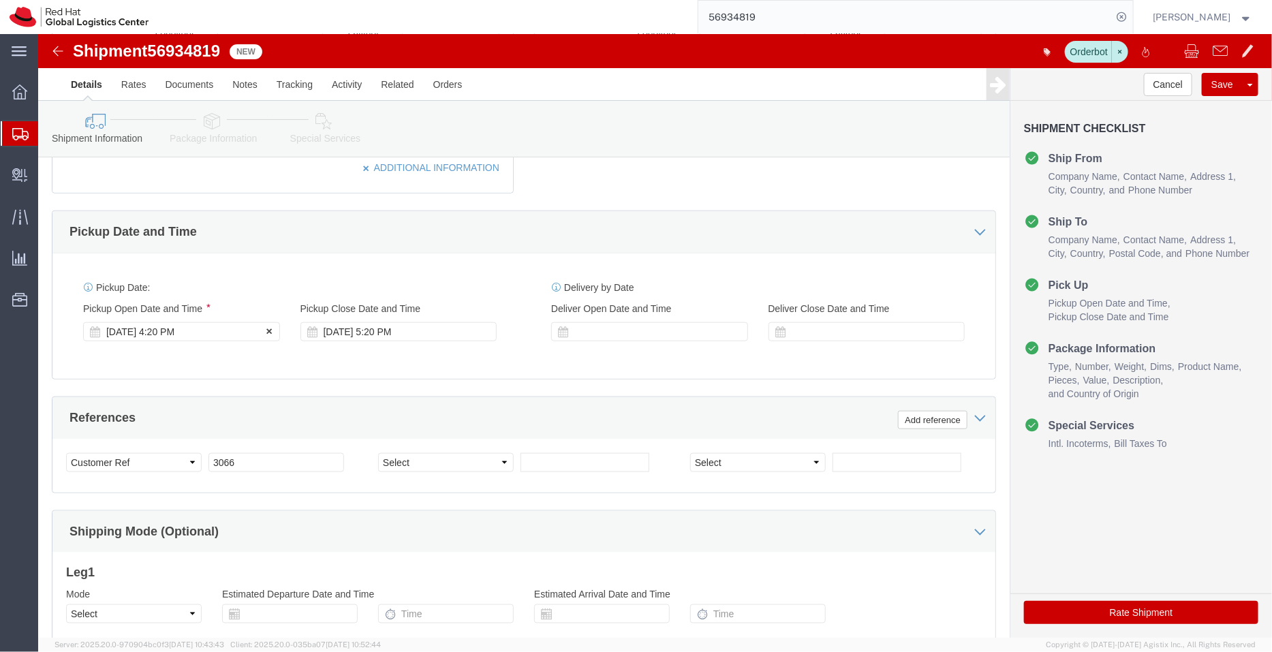
click div "[DATE] 4:20 PM"
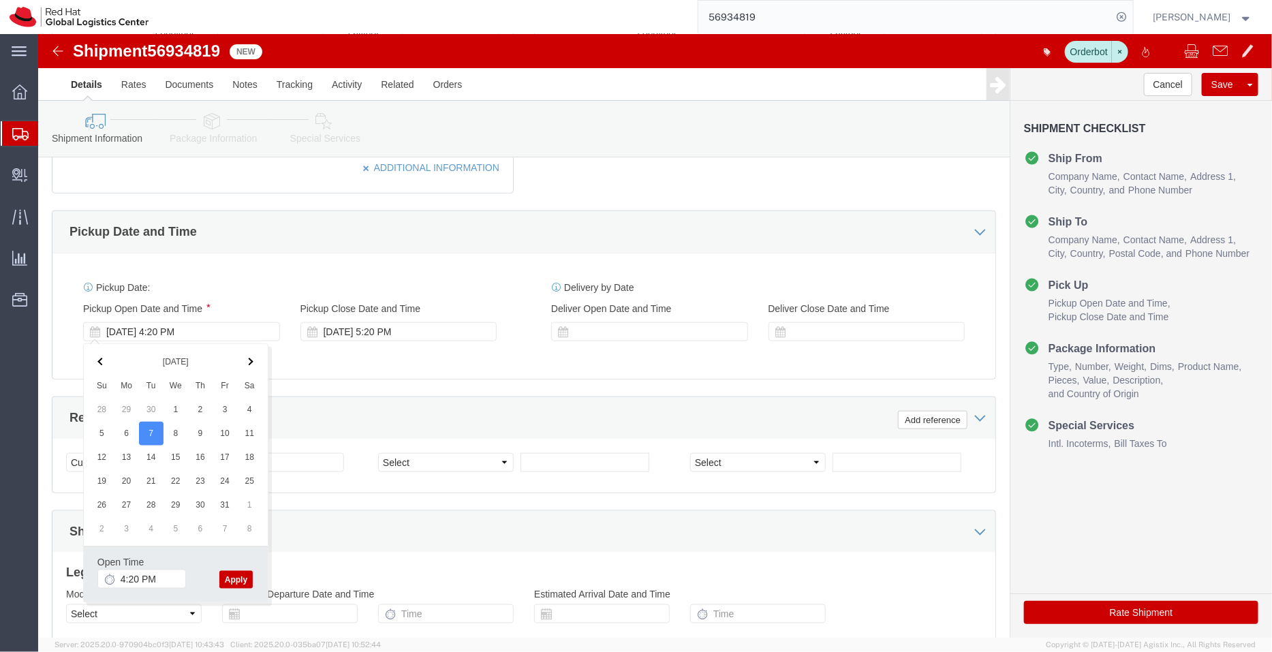
click button "Apply"
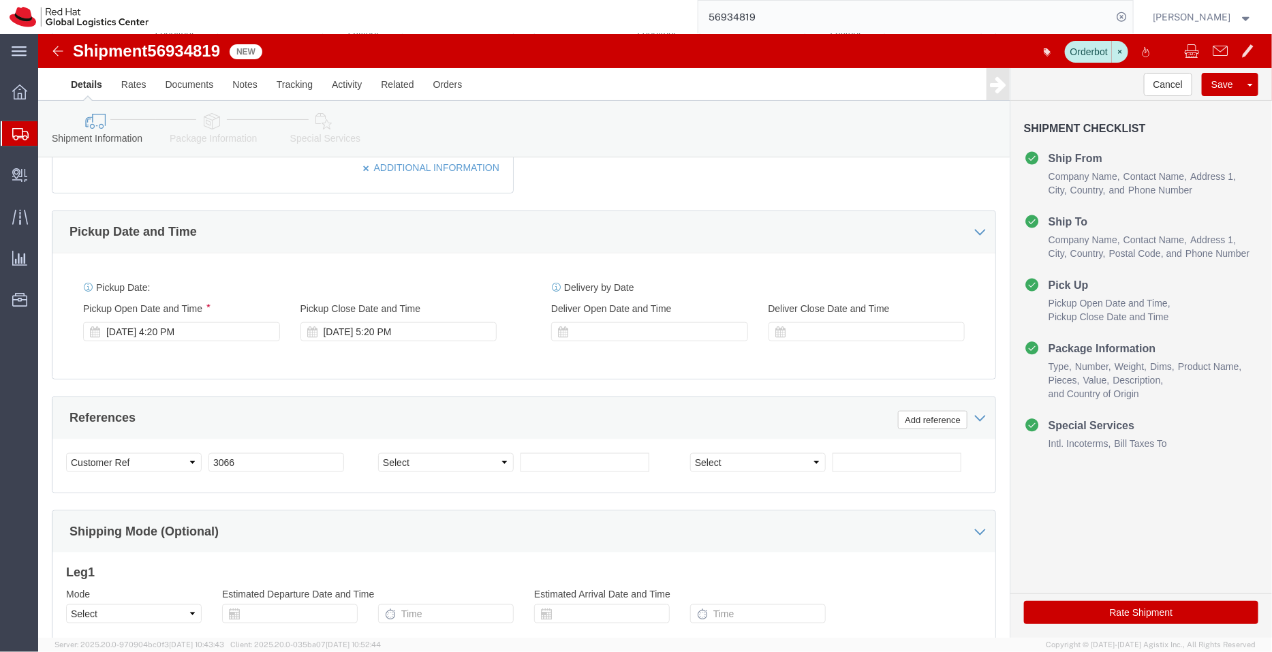
click icon
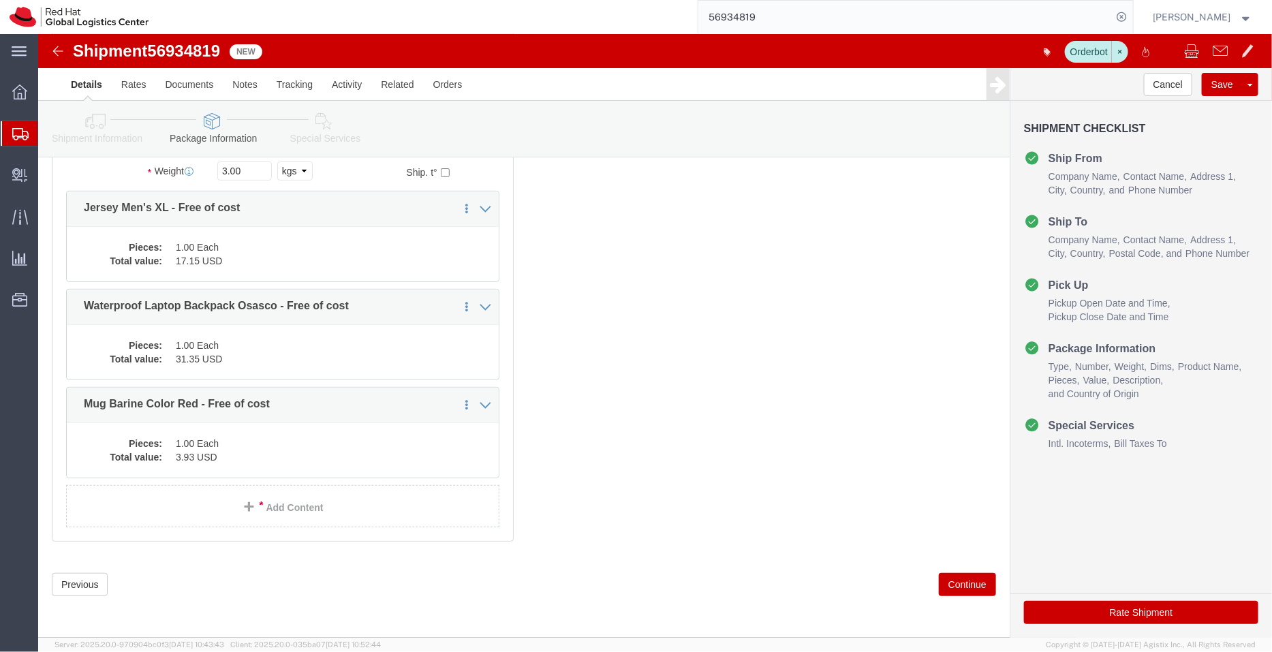
scroll to position [99, 0]
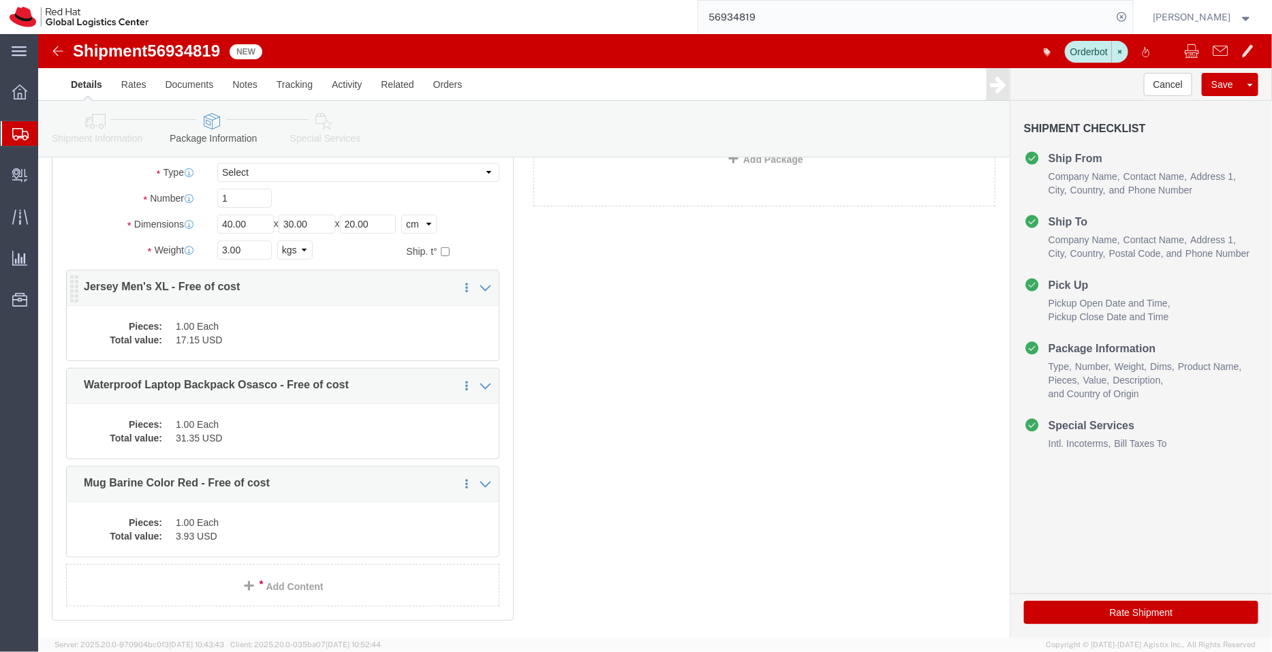
click dd "1.00 Each"
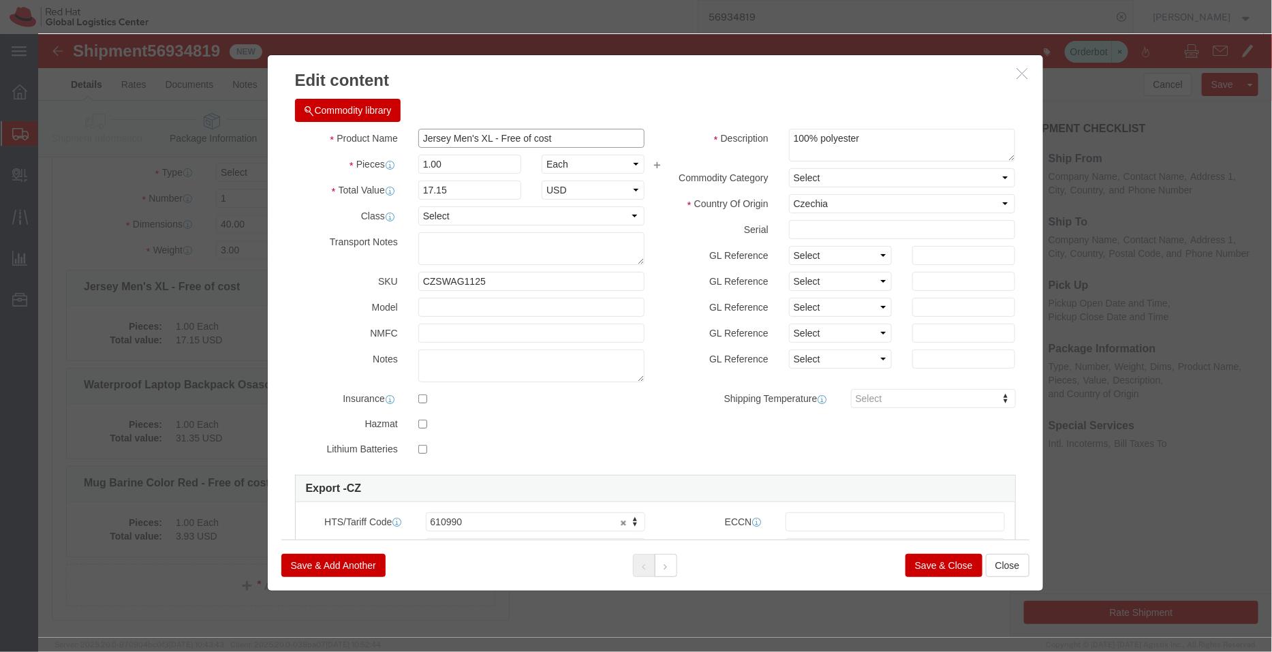
click input "Jersey Men's XL - Free of cost"
type input "Jersey Men's XL"
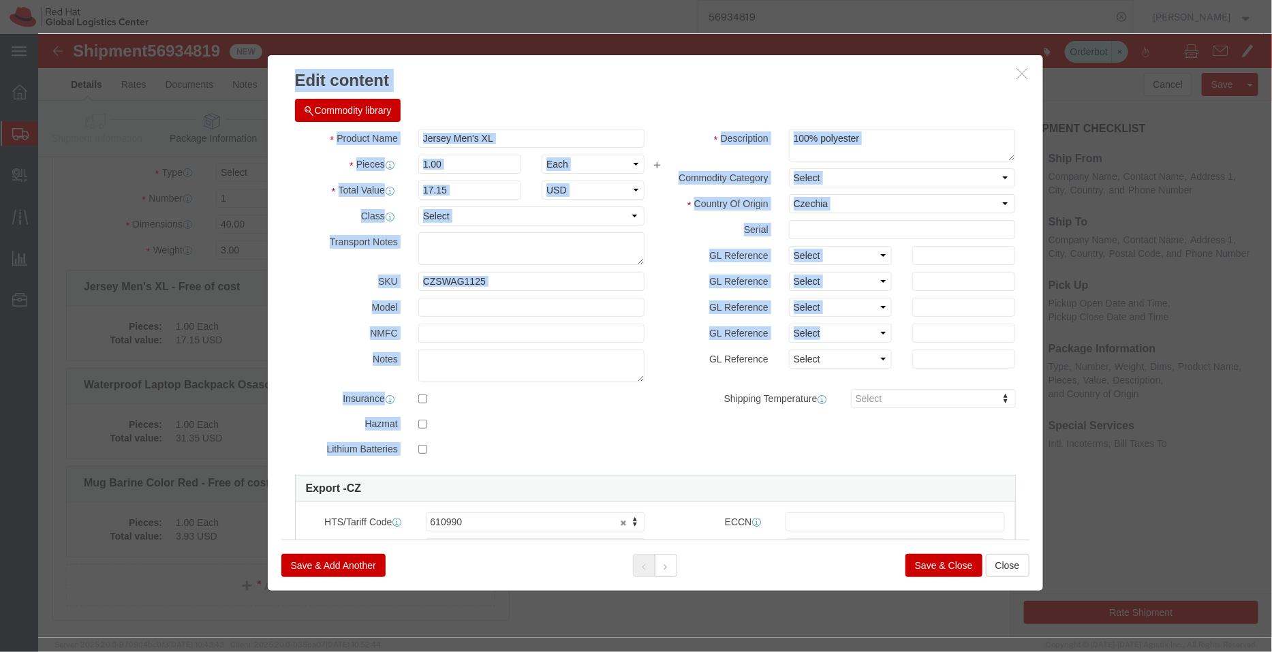
drag, startPoint x: 1014, startPoint y: 410, endPoint x: 1016, endPoint y: 427, distance: 17.2
click div "Edit content Commodity library Product Name Jersey Men's XL Pieces 1.00 Select …"
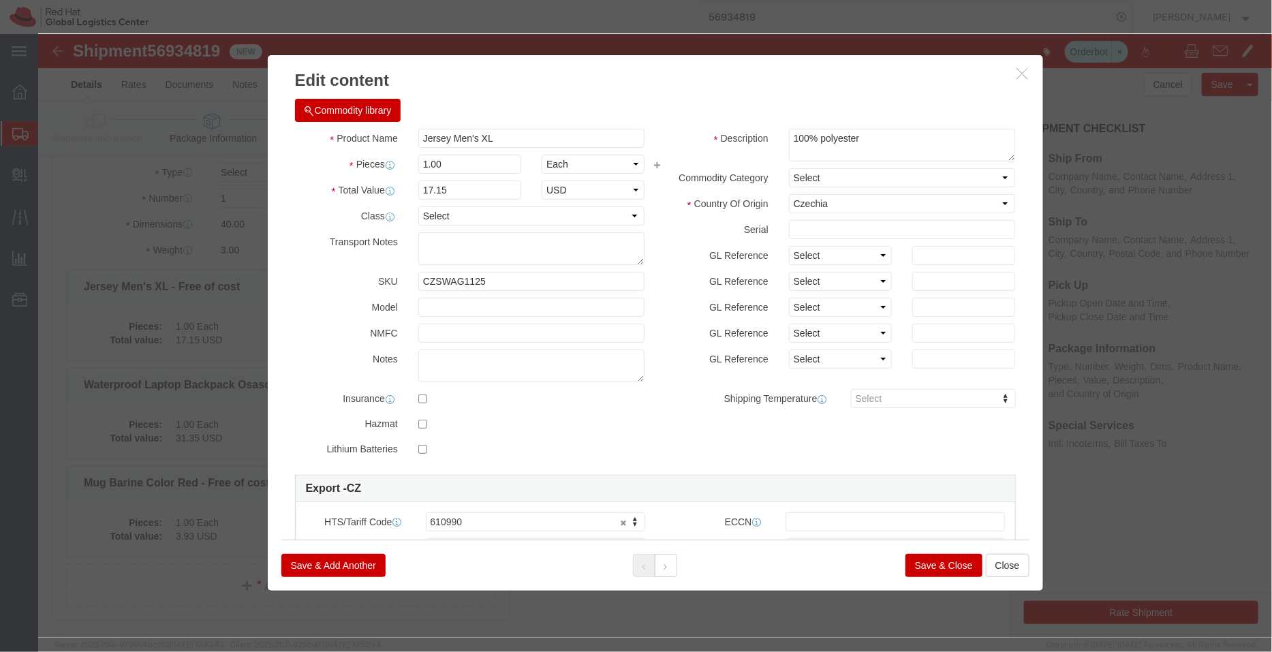
click div "Product Name Jersey Men's XL Pieces 1.00 Select Bag Barrels 100Board Feet Bottl…"
click button "Save & Close"
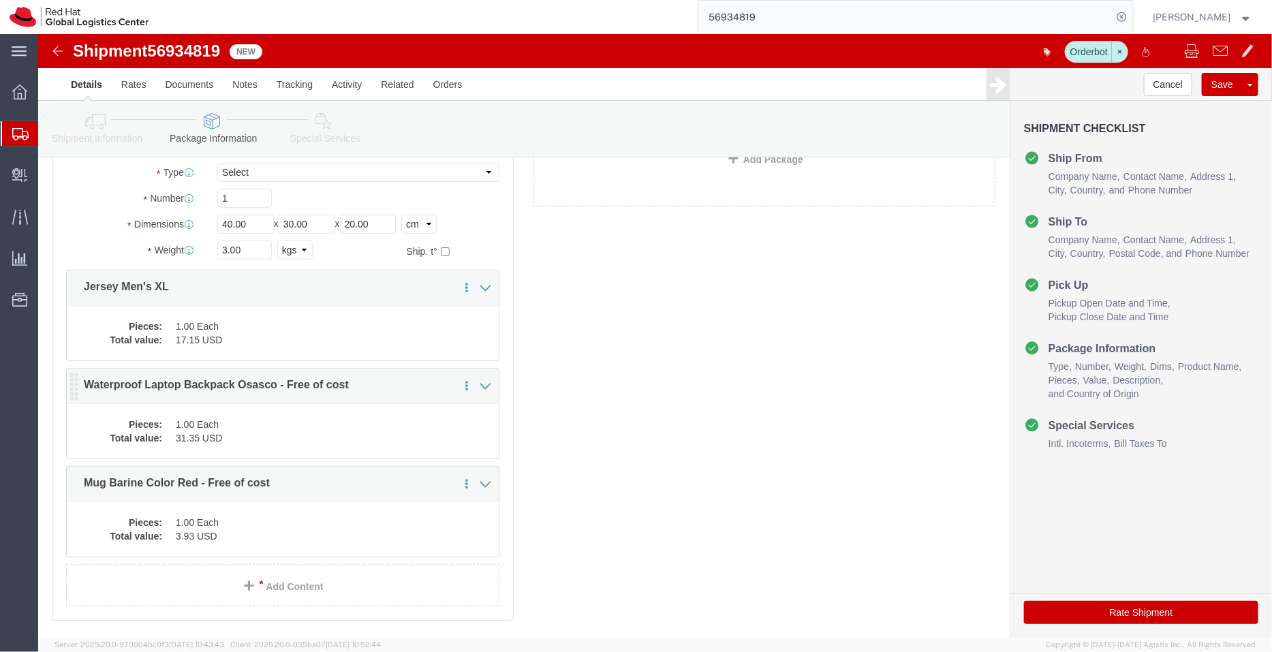
click dd "1.00 Each"
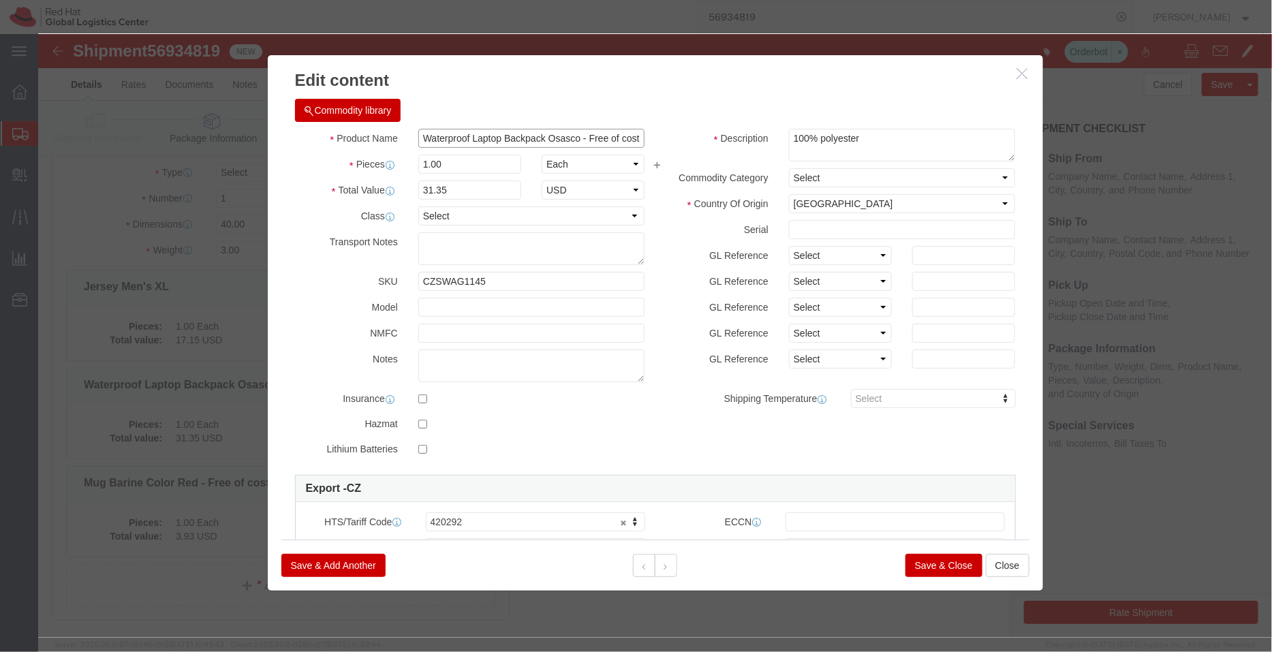
scroll to position [0, 1]
drag, startPoint x: 537, startPoint y: 104, endPoint x: 732, endPoint y: 138, distance: 197.1
click div "Product Name Waterproof Laptop Backpack Osasco - Free of cost Pieces 1.00 Selec…"
type input "Waterproof Laptop Backpack Osasco"
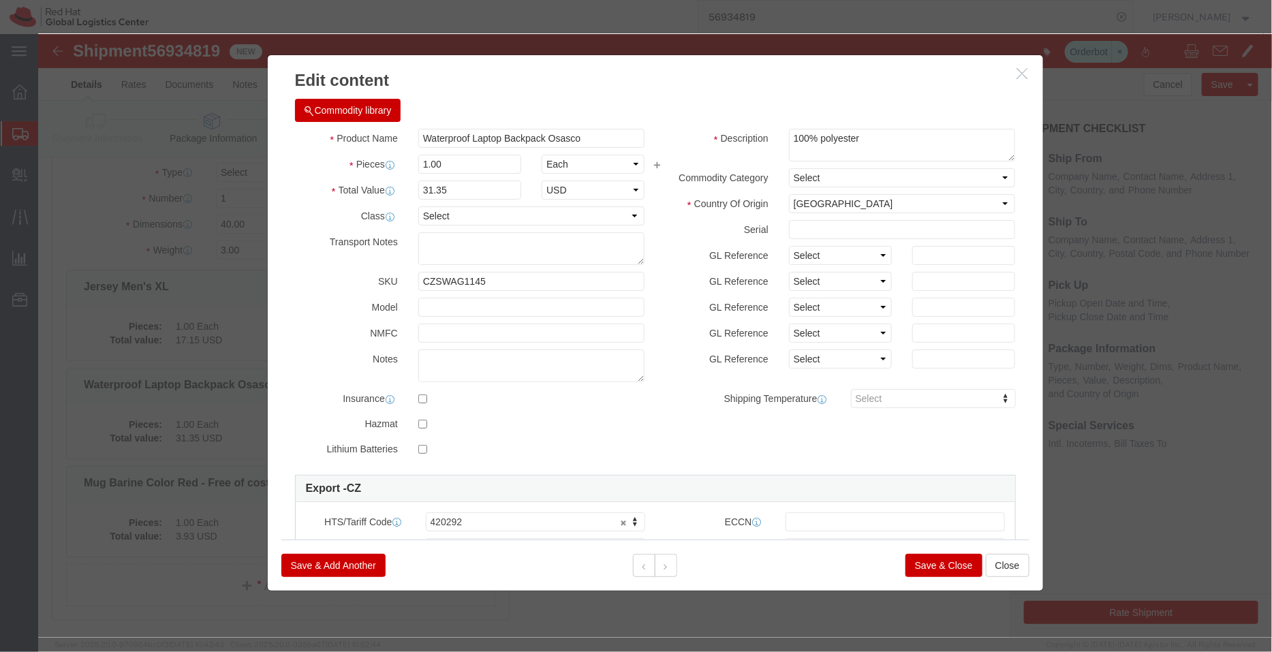
click button "Save & Close"
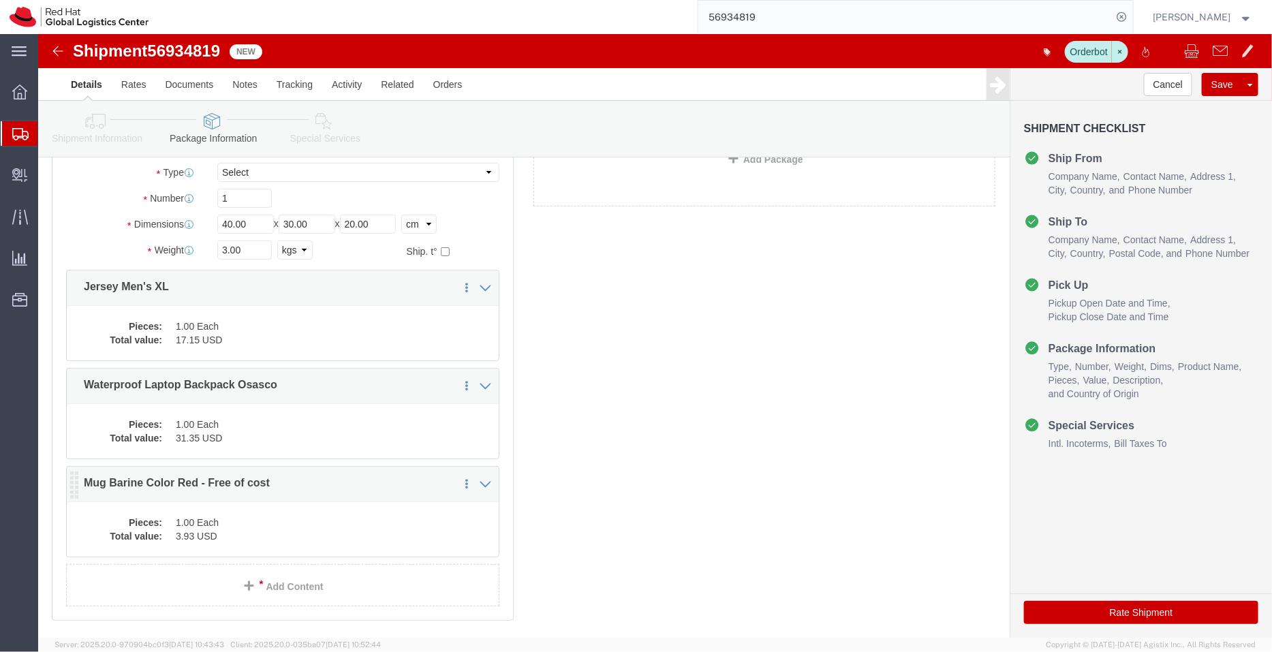
click dd "1.00 Each"
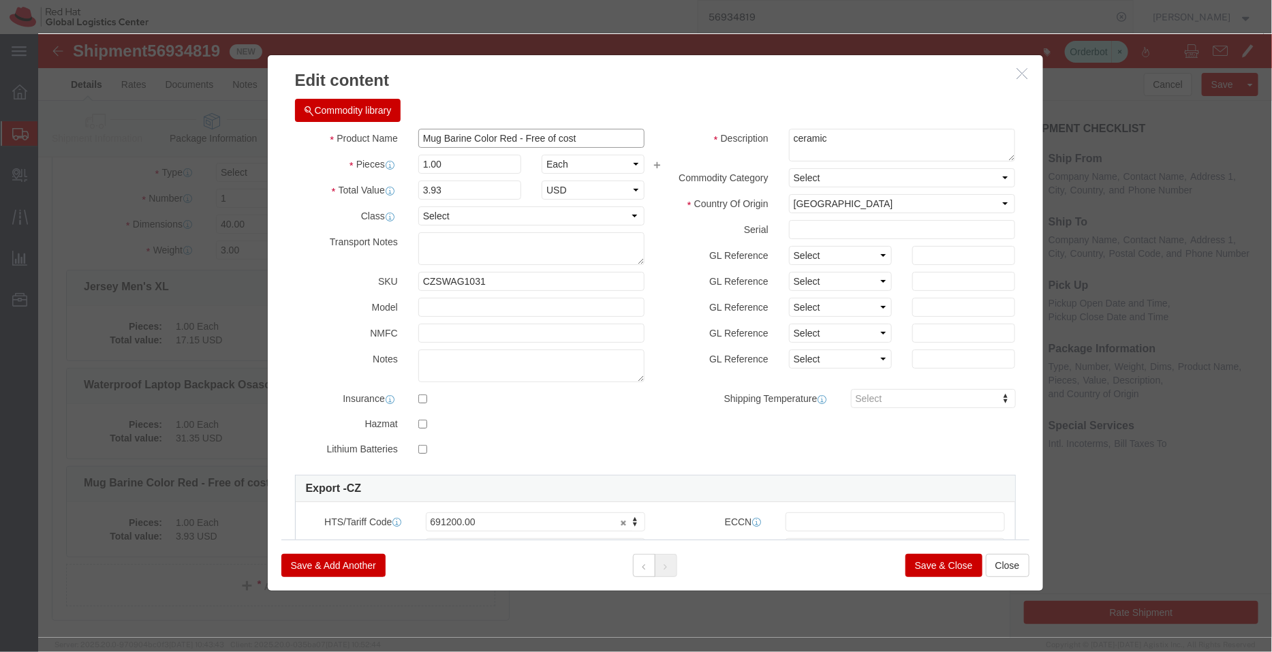
drag, startPoint x: 548, startPoint y: 102, endPoint x: 477, endPoint y: 104, distance: 70.2
click input "Mug Barine Color Red - Free of cost"
type input "Mug Barine Color Red"
click textarea "ceramic"
type textarea "Ceramic"
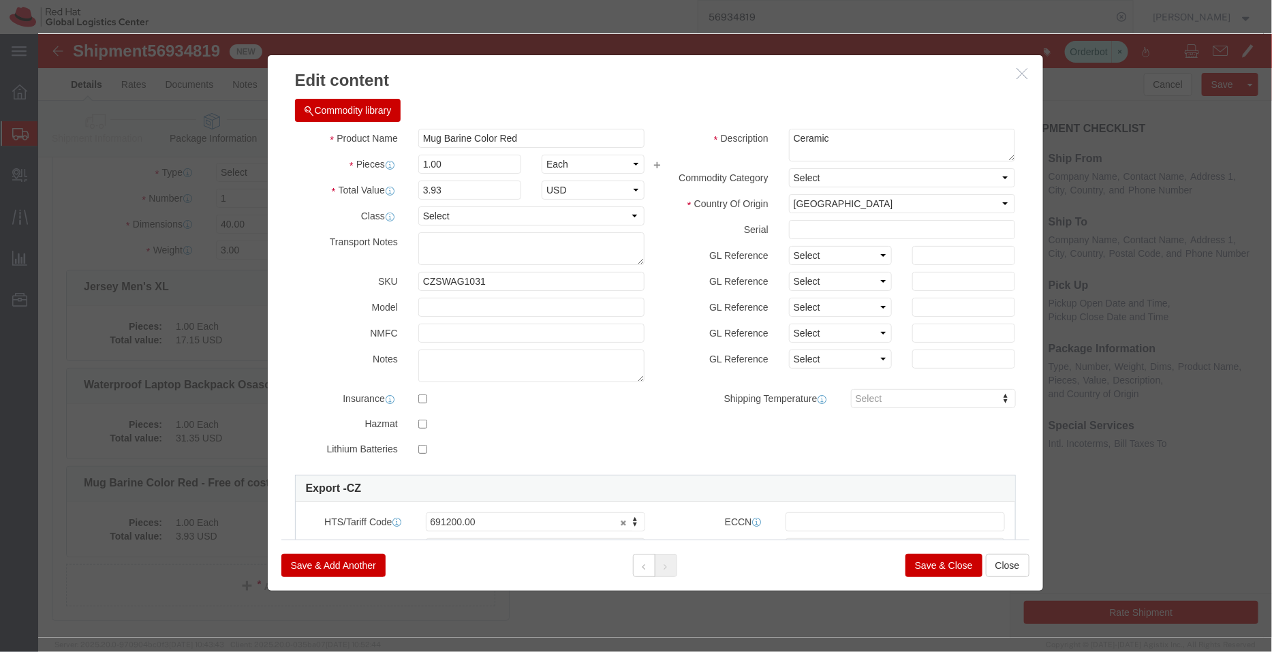
click div "Commodity library"
click button "Save & Close"
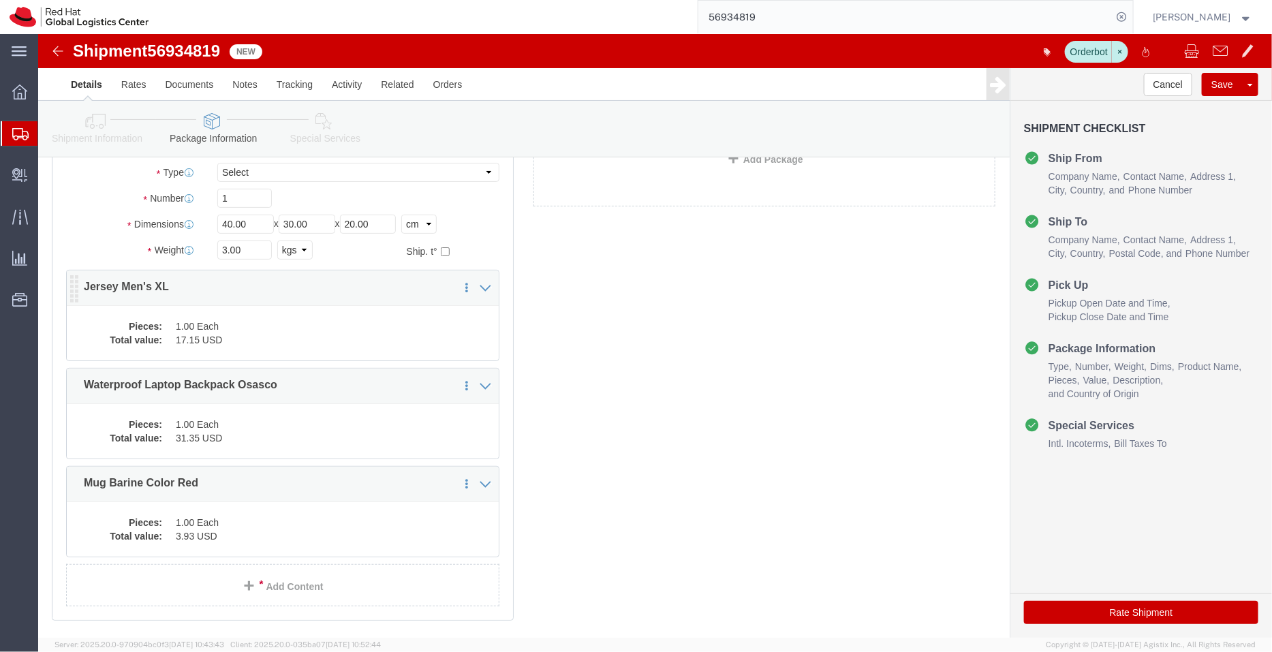
click dd "1.00 Each"
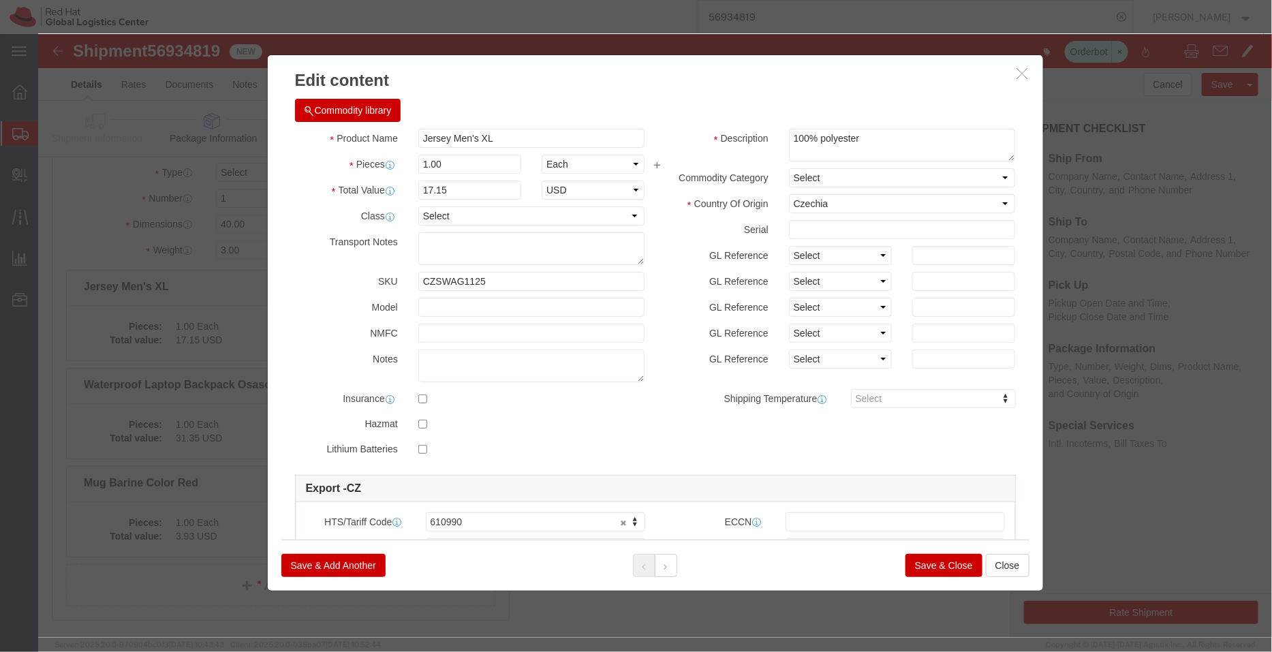
click button "Save & Close"
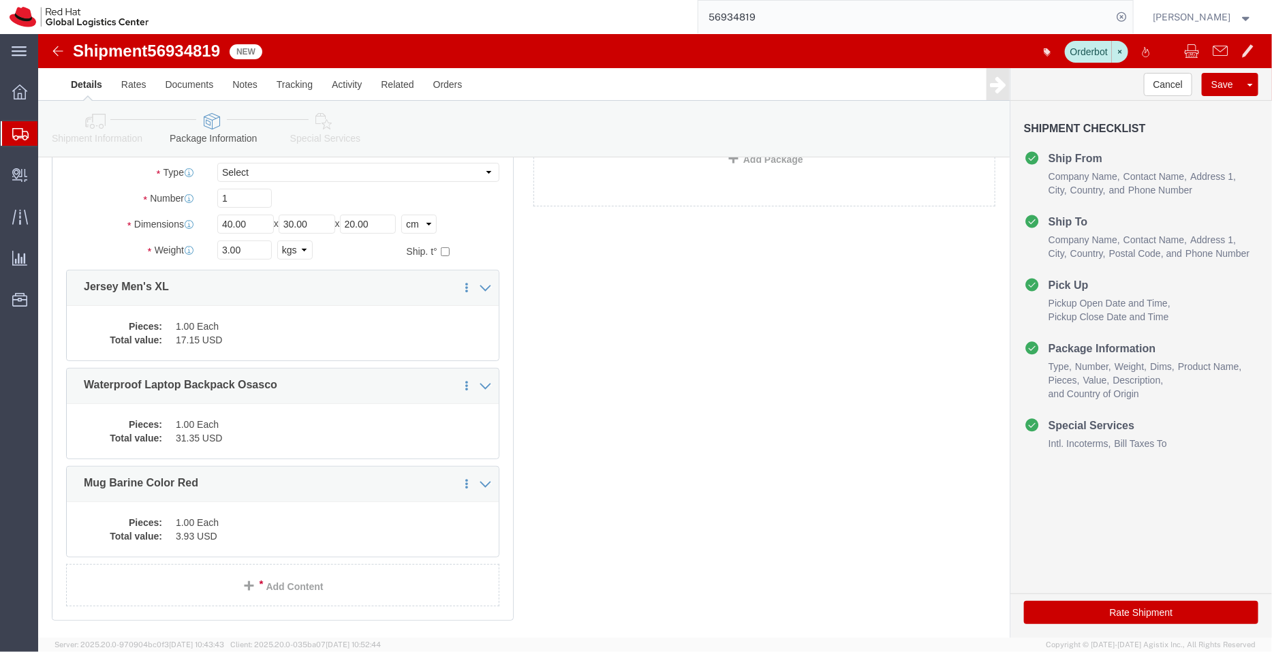
click icon
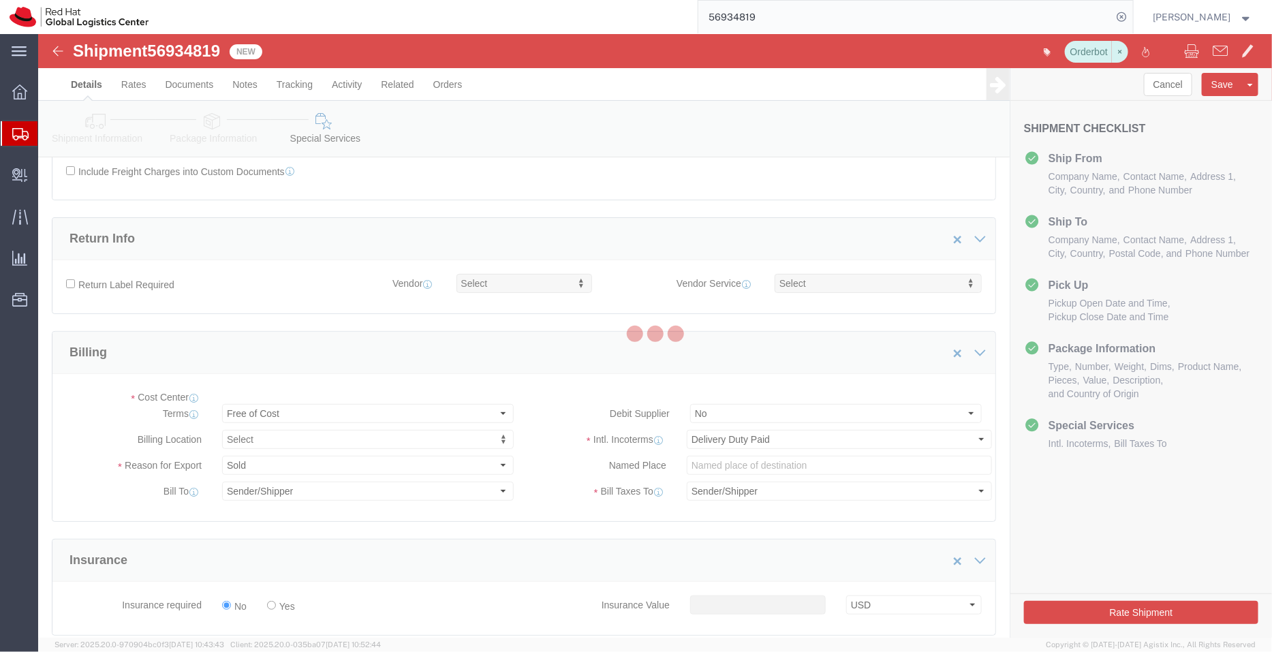
select select "COSTCENTER"
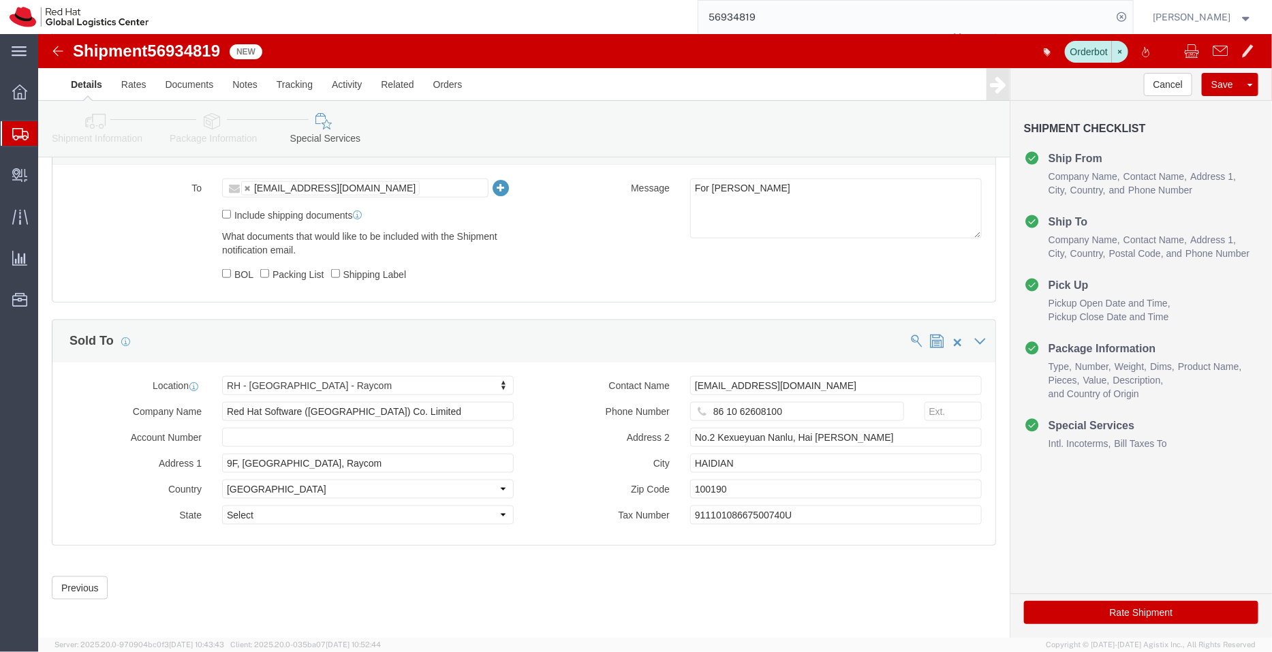
scroll to position [647, 0]
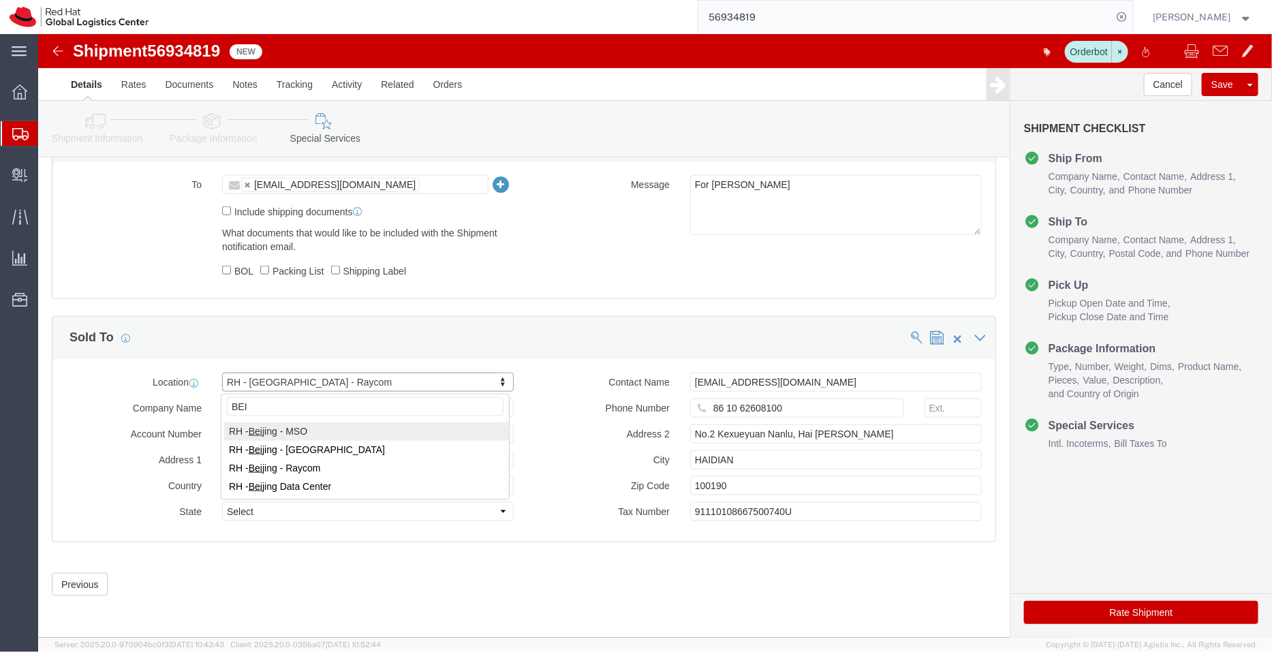
type input "BEI"
select select "69331"
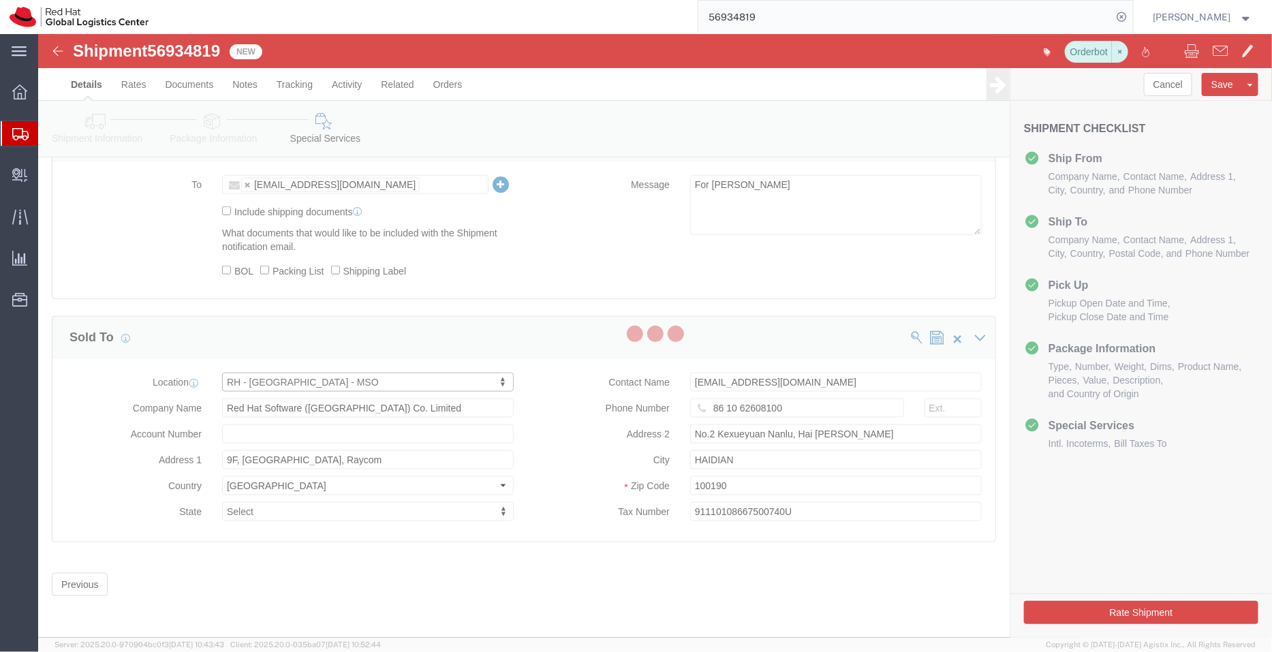
type input "Red Hat"
type input "07-110, 7F, IF center"
type input "[STREET_ADDRESS][PERSON_NAME]"
type input "[GEOGRAPHIC_DATA]"
type input "100086"
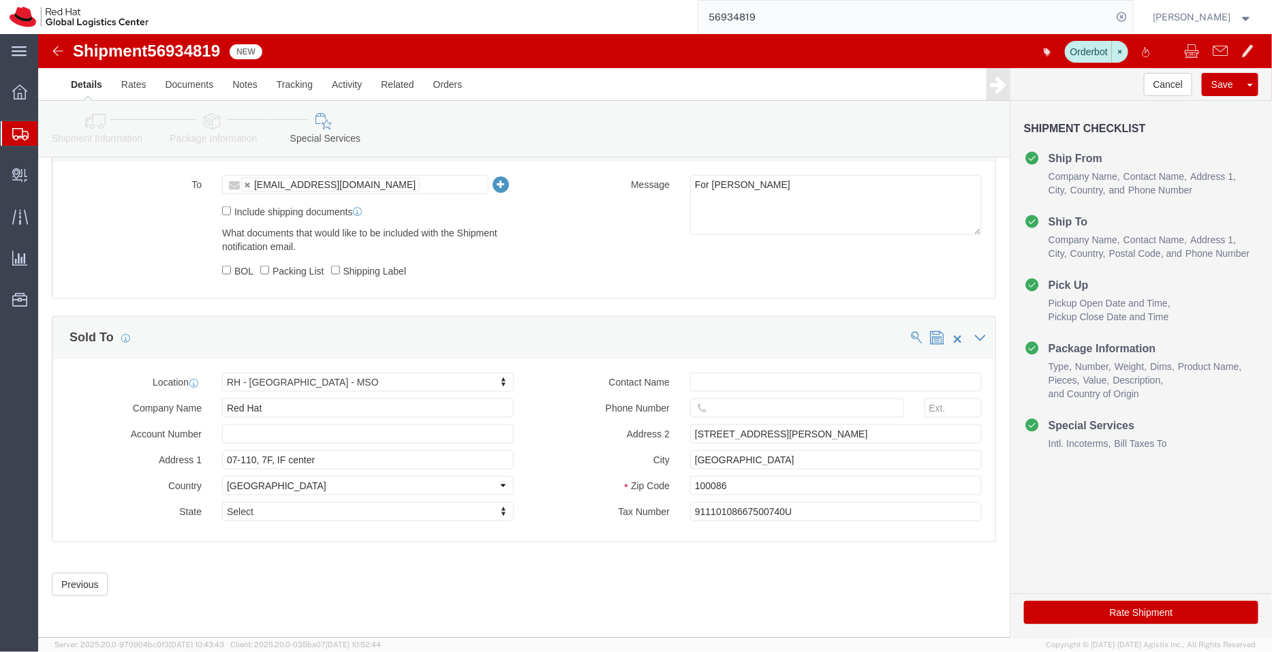
click icon
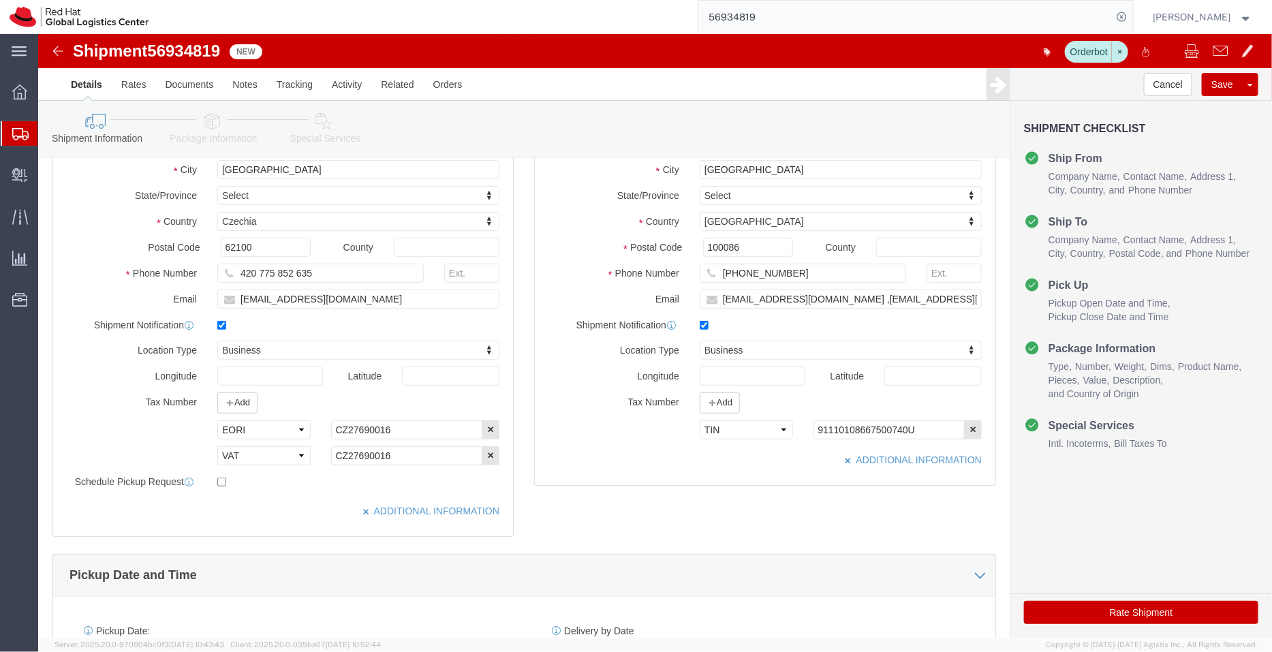
scroll to position [221, 0]
click div "Phone Number [PHONE_NUMBER]"
click icon
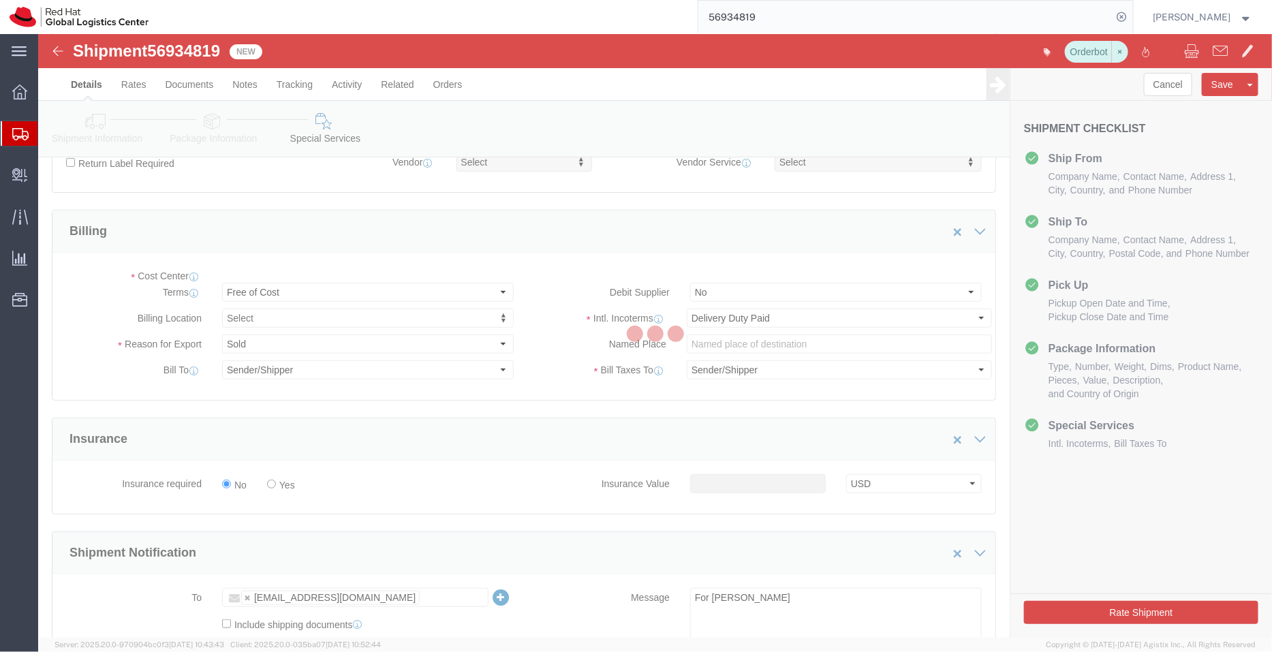
select select "COSTCENTER"
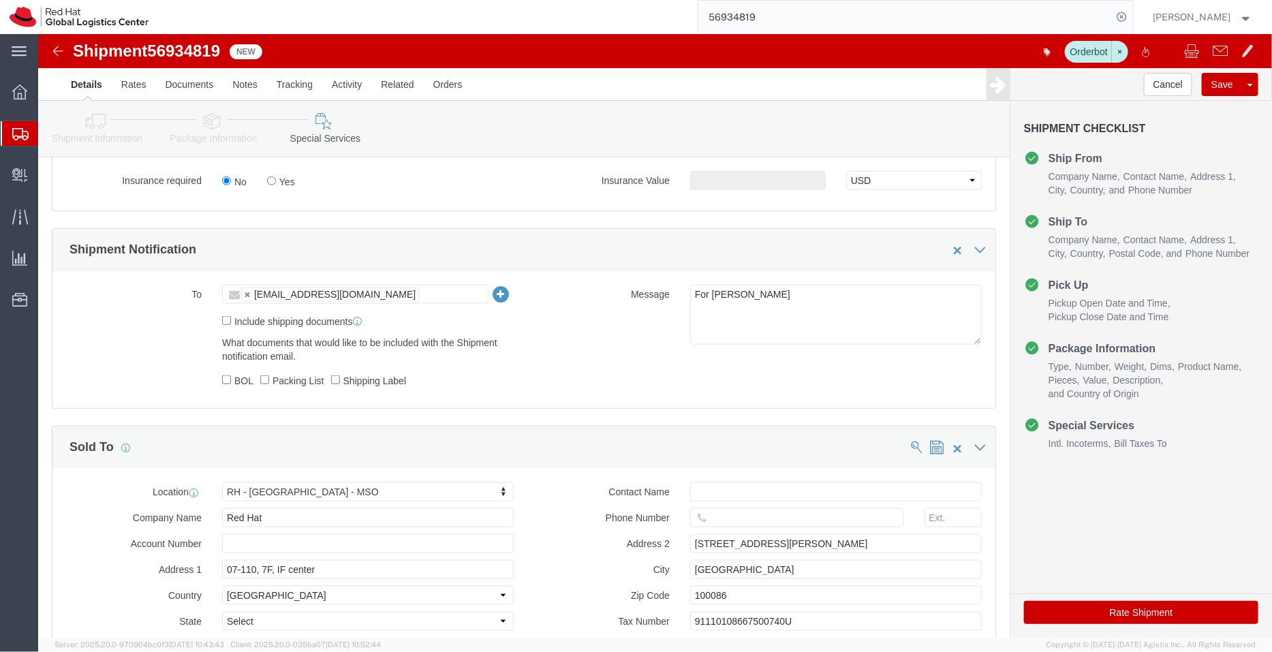
scroll to position [559, 0]
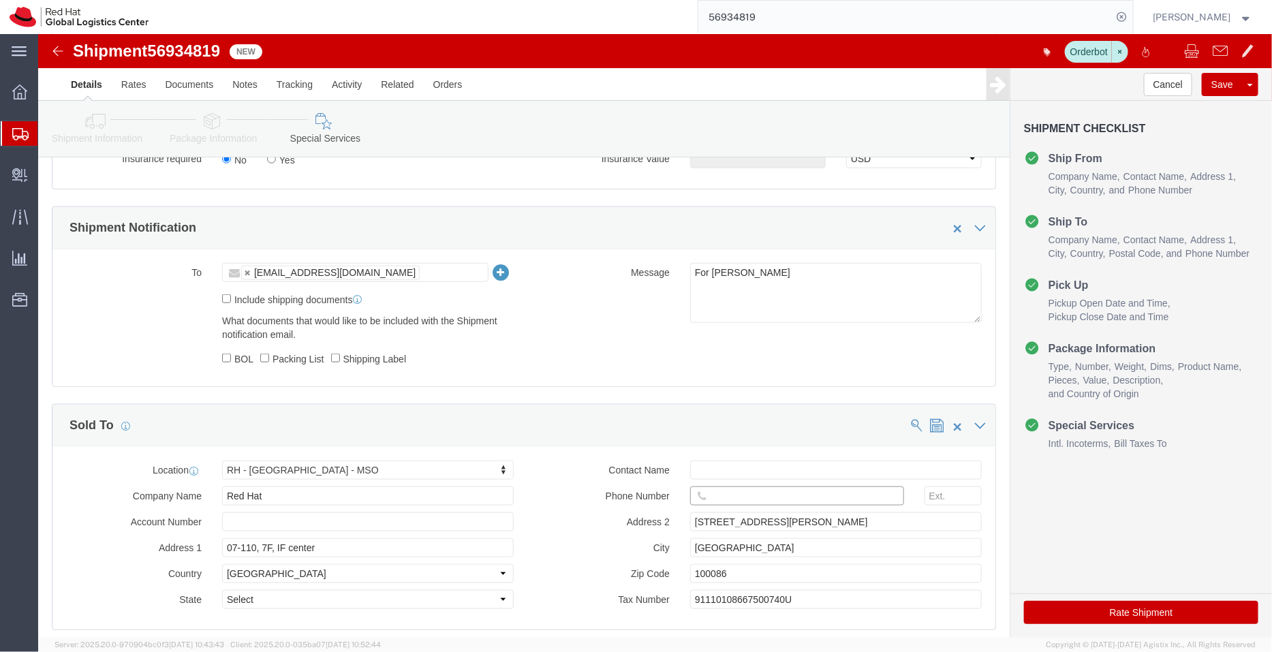
click input "text"
paste input "[PHONE_NUMBER]"
type input "[PHONE_NUMBER]"
click input "text"
paste input "[EMAIL_ADDRESS][DOMAIN_NAME]"
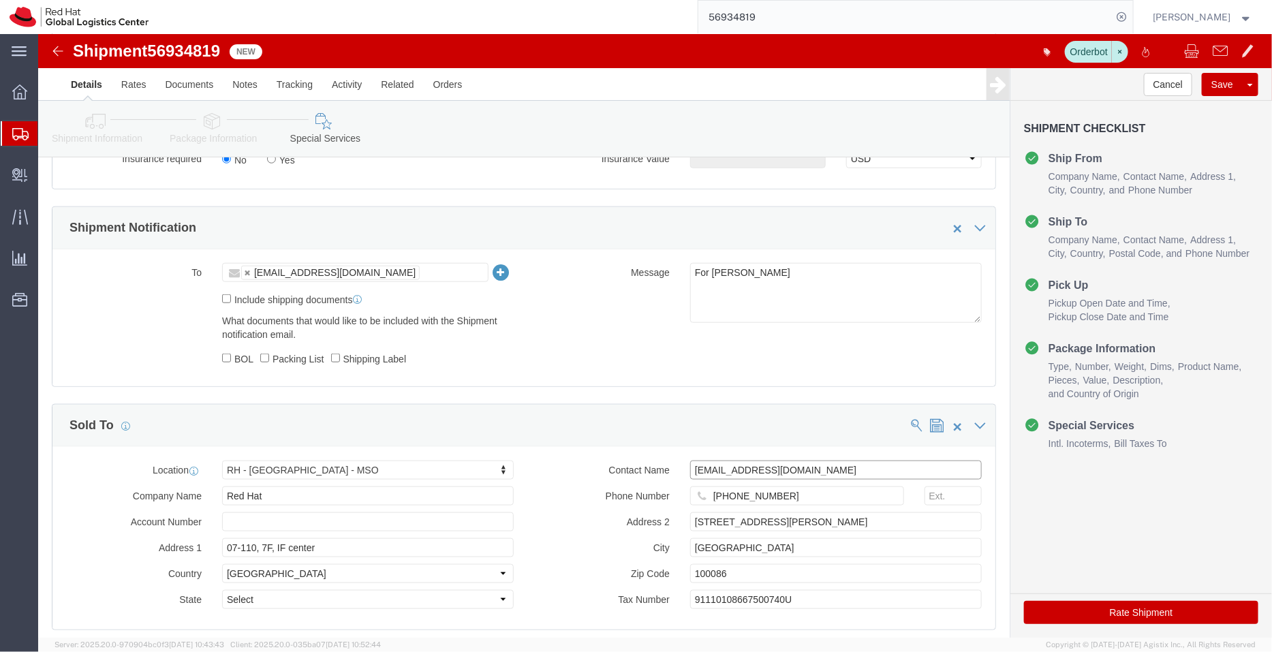
type input "[EMAIL_ADDRESS][DOMAIN_NAME]"
click icon
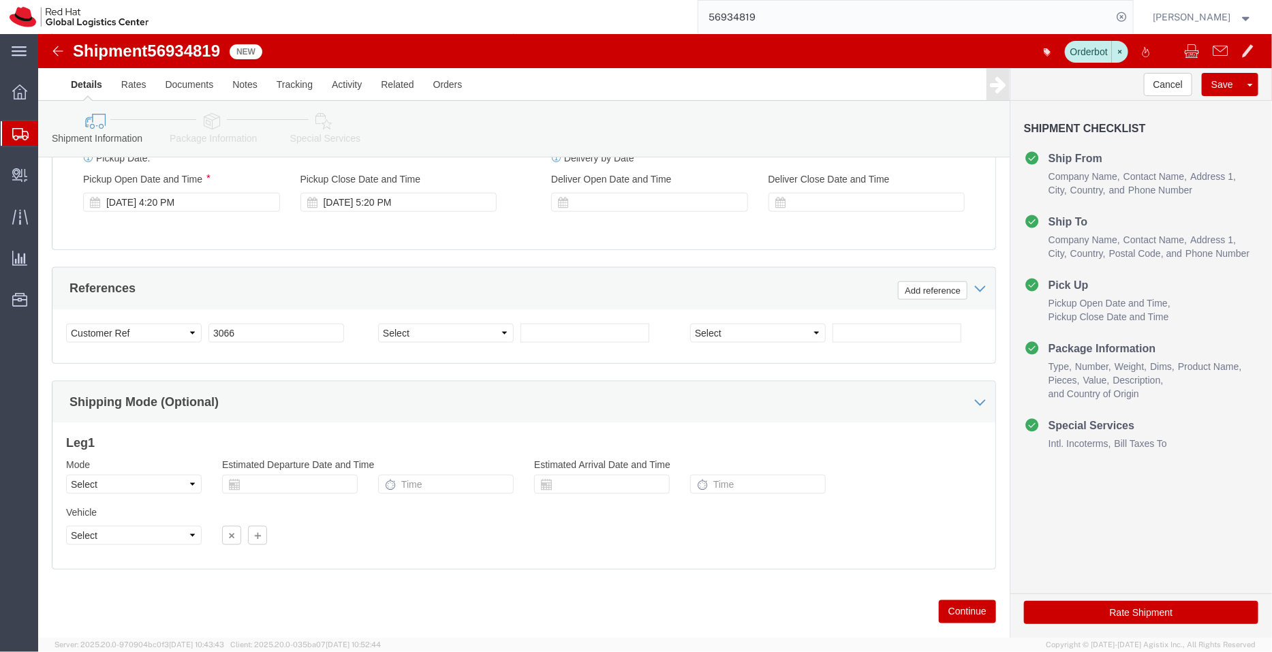
scroll to position [699, 0]
click icon
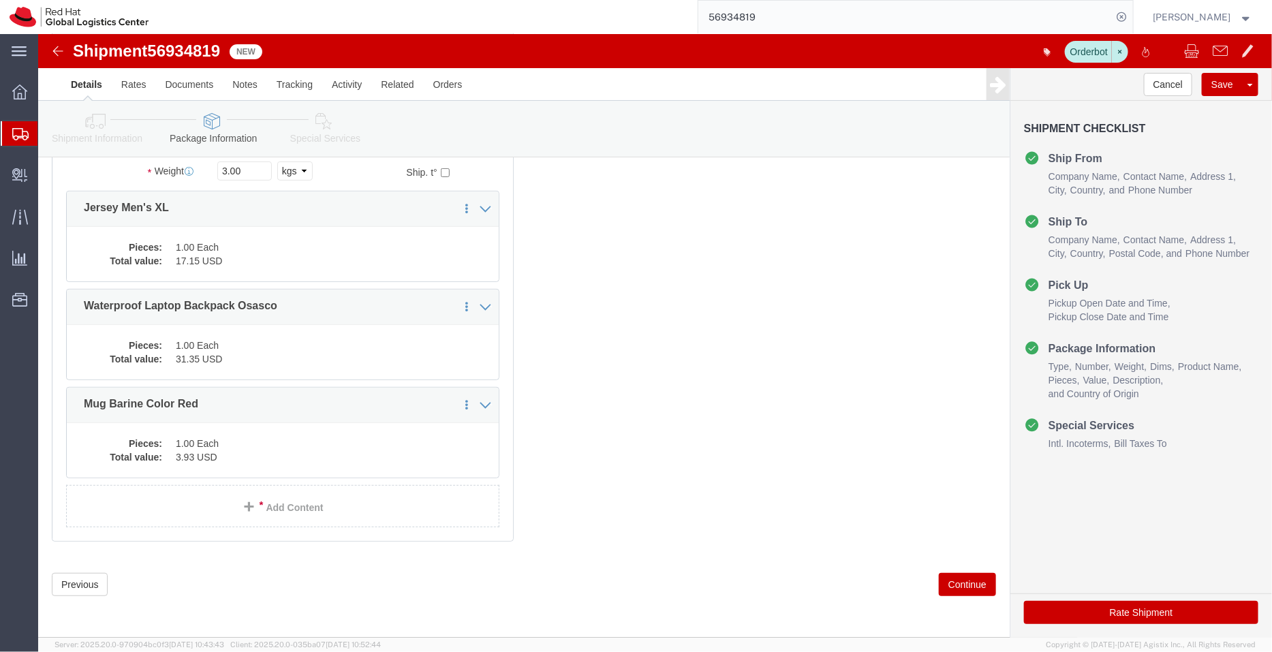
scroll to position [155, 0]
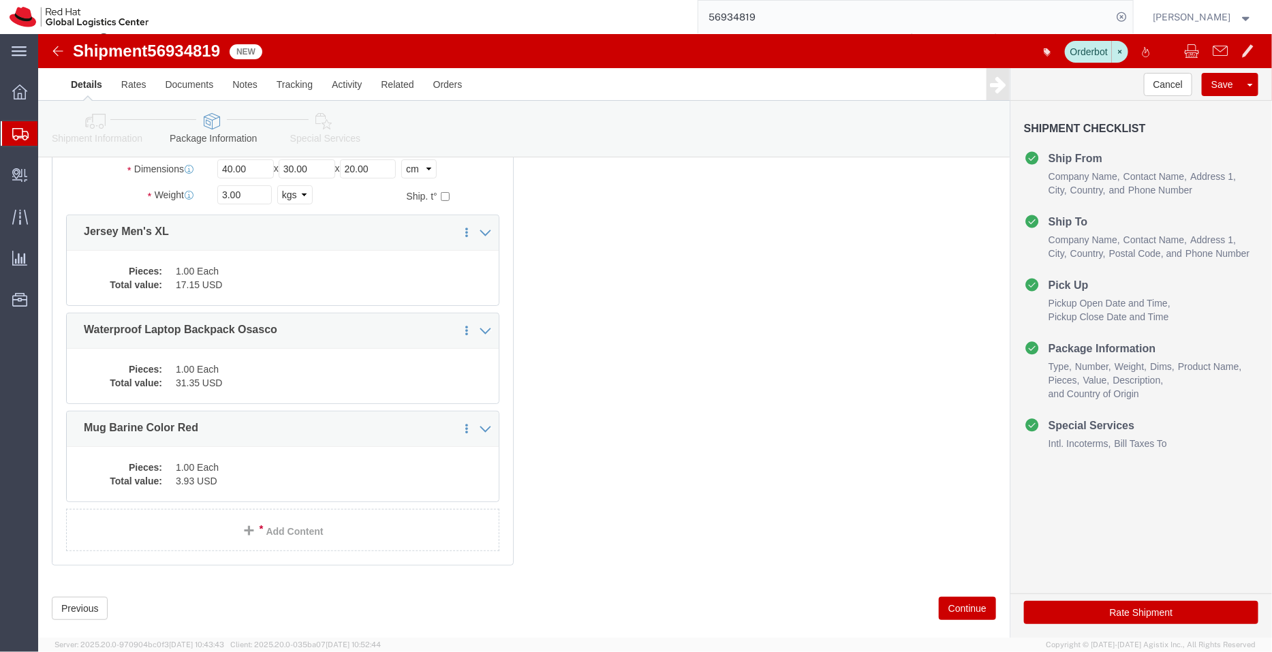
click icon
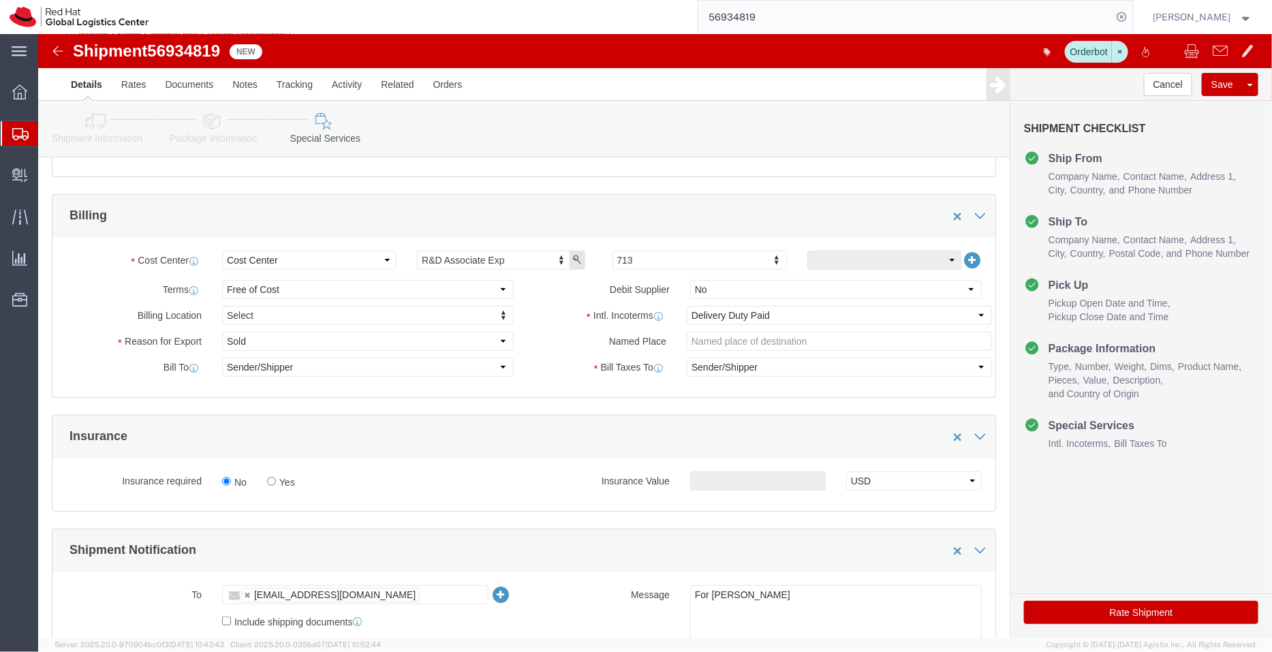
scroll to position [200, 0]
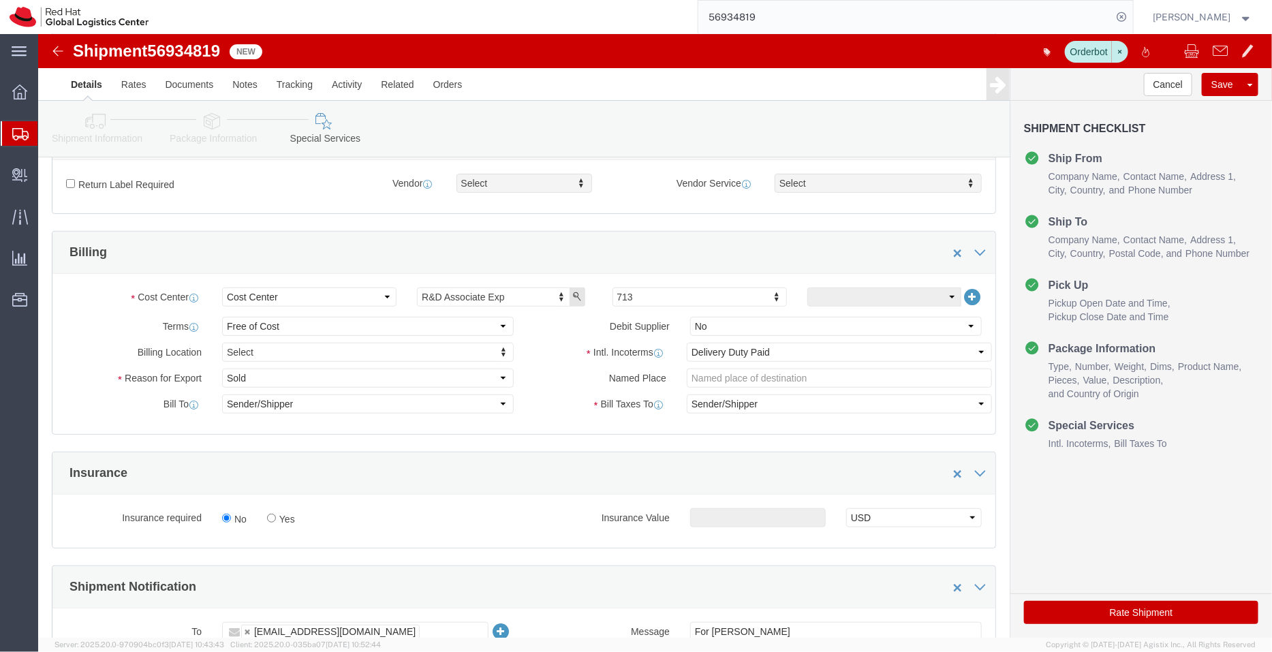
click icon
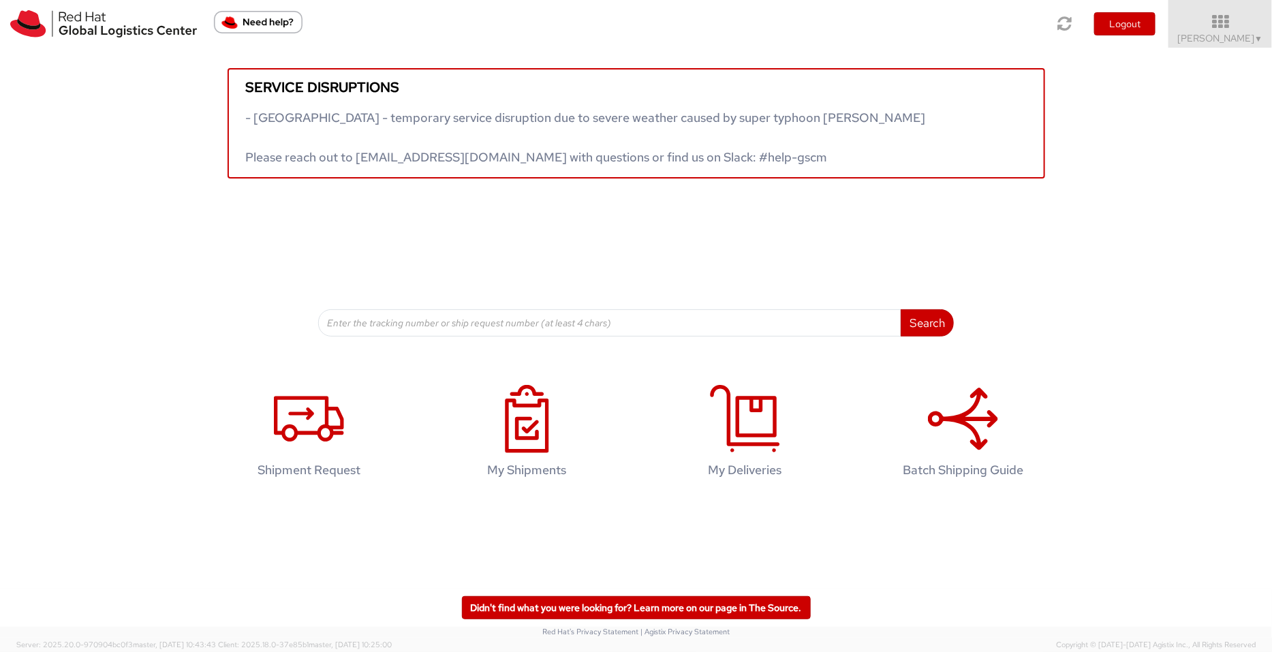
click at [1204, 28] on icon at bounding box center [1220, 22] width 104 height 16
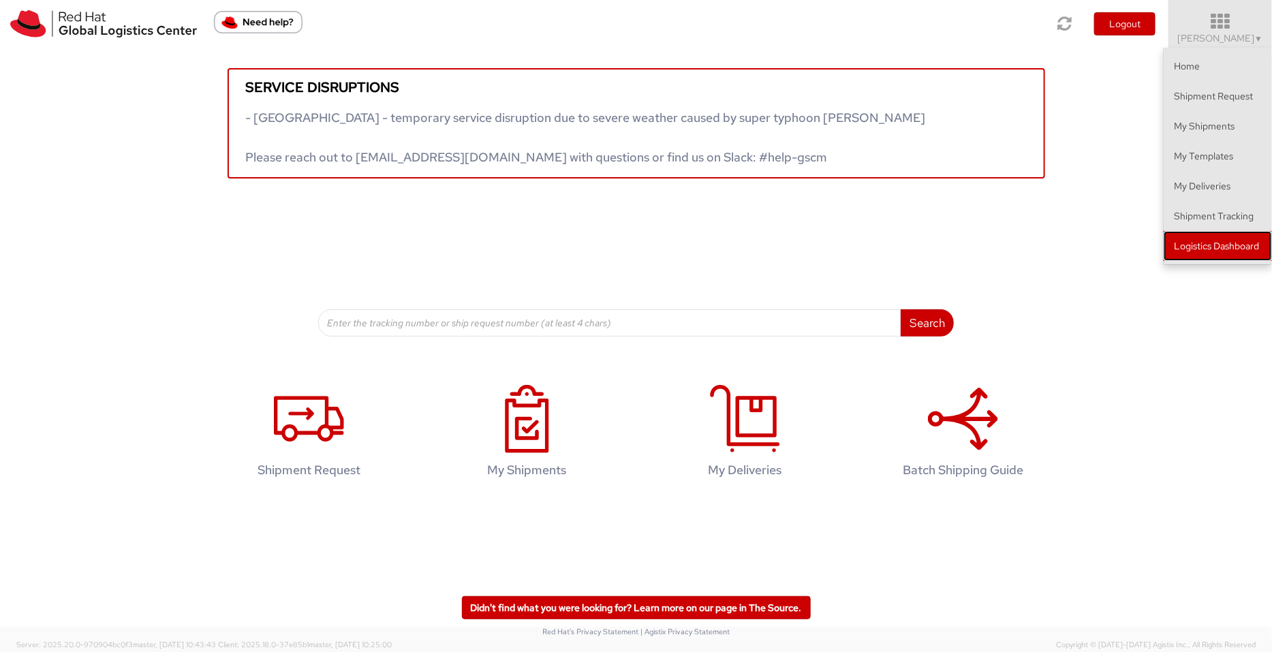
click at [1243, 236] on link "Logistics Dashboard" at bounding box center [1217, 246] width 108 height 30
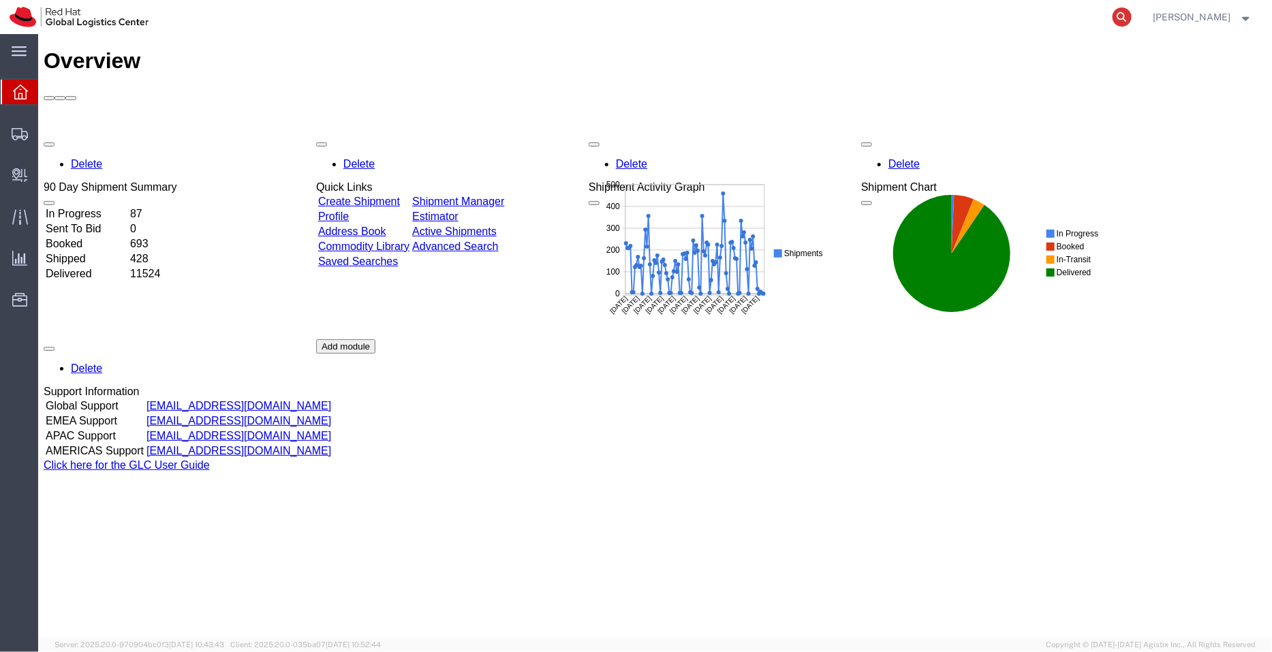
click at [1120, 9] on icon at bounding box center [1121, 16] width 19 height 19
paste input "56682185"
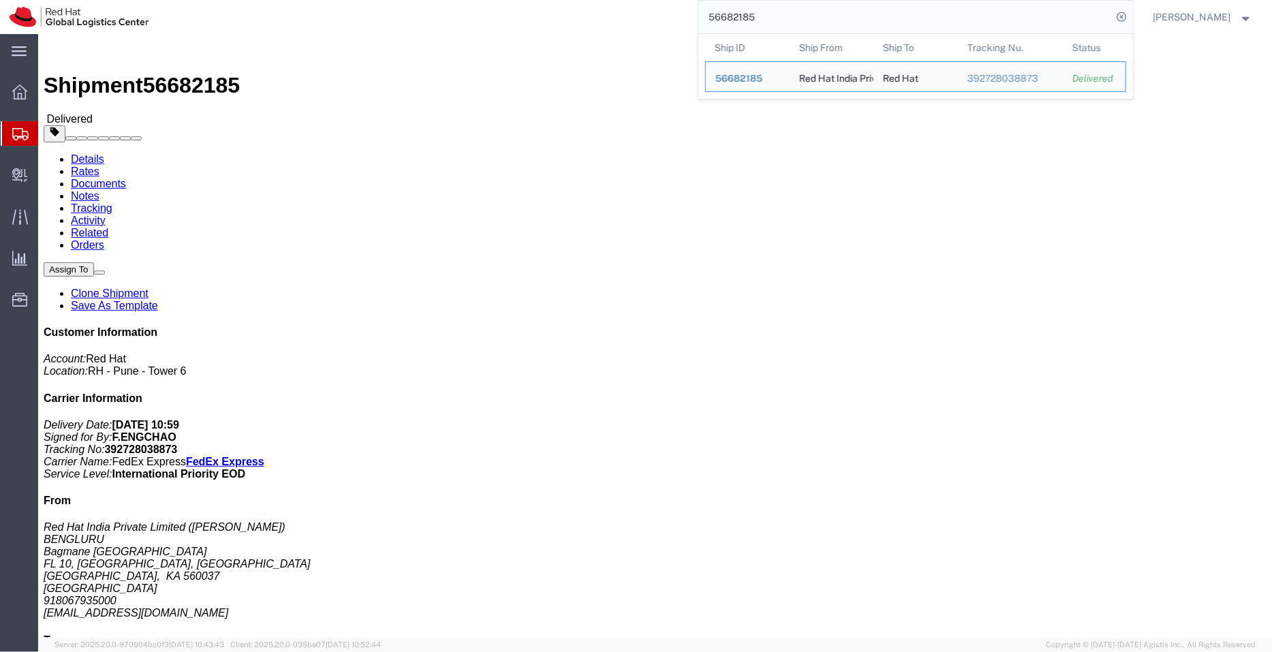
drag, startPoint x: 377, startPoint y: 264, endPoint x: 282, endPoint y: 267, distance: 95.4
click address "Red Hat (Shuang Mao) BEIJMSO 07-110, 7F, IF center 1 Danling Street, Hai Dian d…"
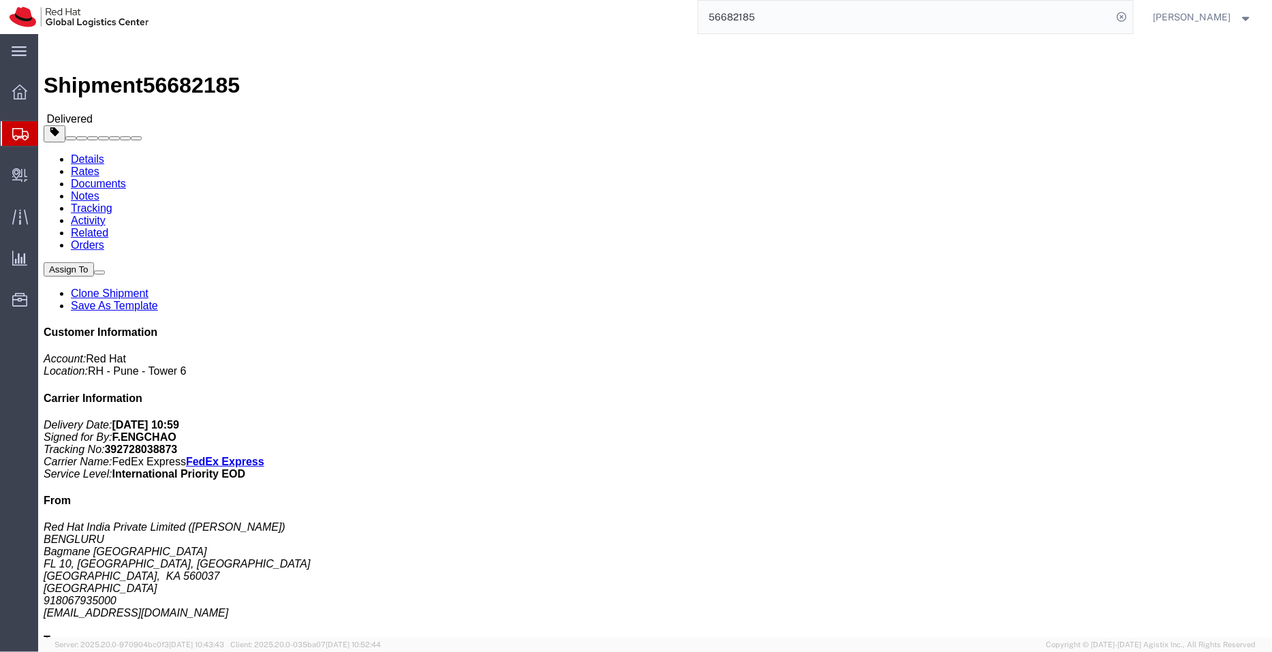
copy address "91110108667500740U"
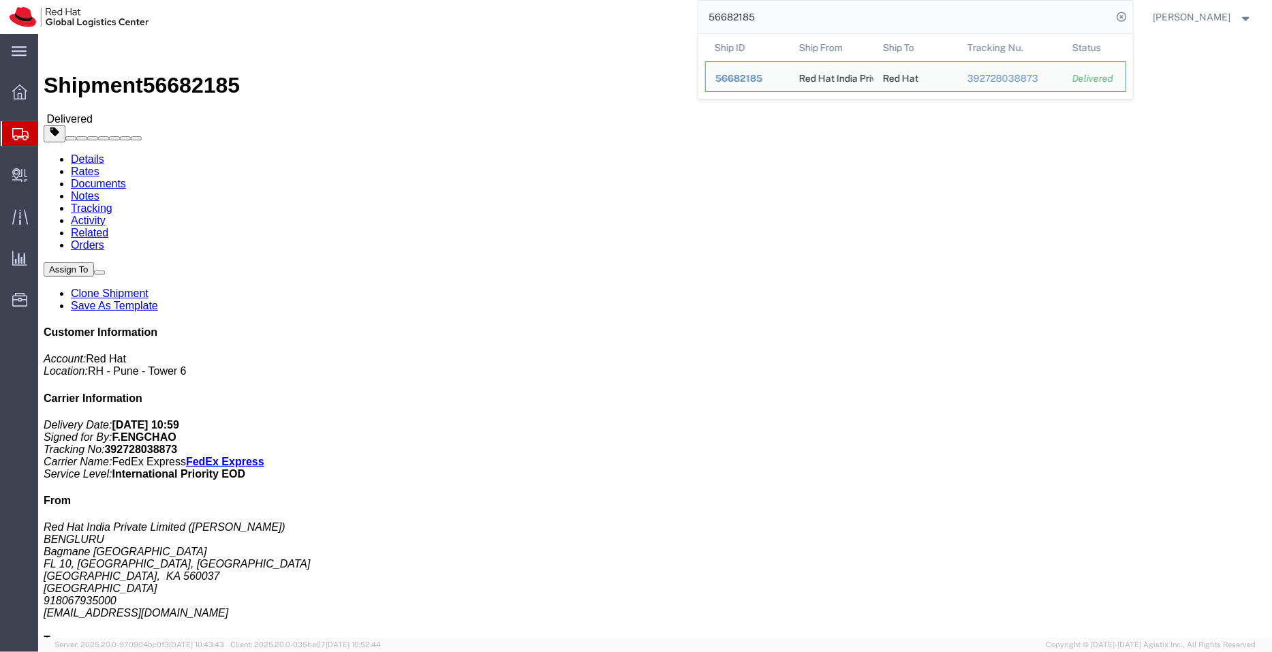
drag, startPoint x: 779, startPoint y: 18, endPoint x: 666, endPoint y: 5, distance: 113.1
click at [666, 5] on div "56682185 Ship ID Ship From Ship To Tracking Nu. Status Ship ID 56682185 Ship Fr…" at bounding box center [645, 17] width 975 height 34
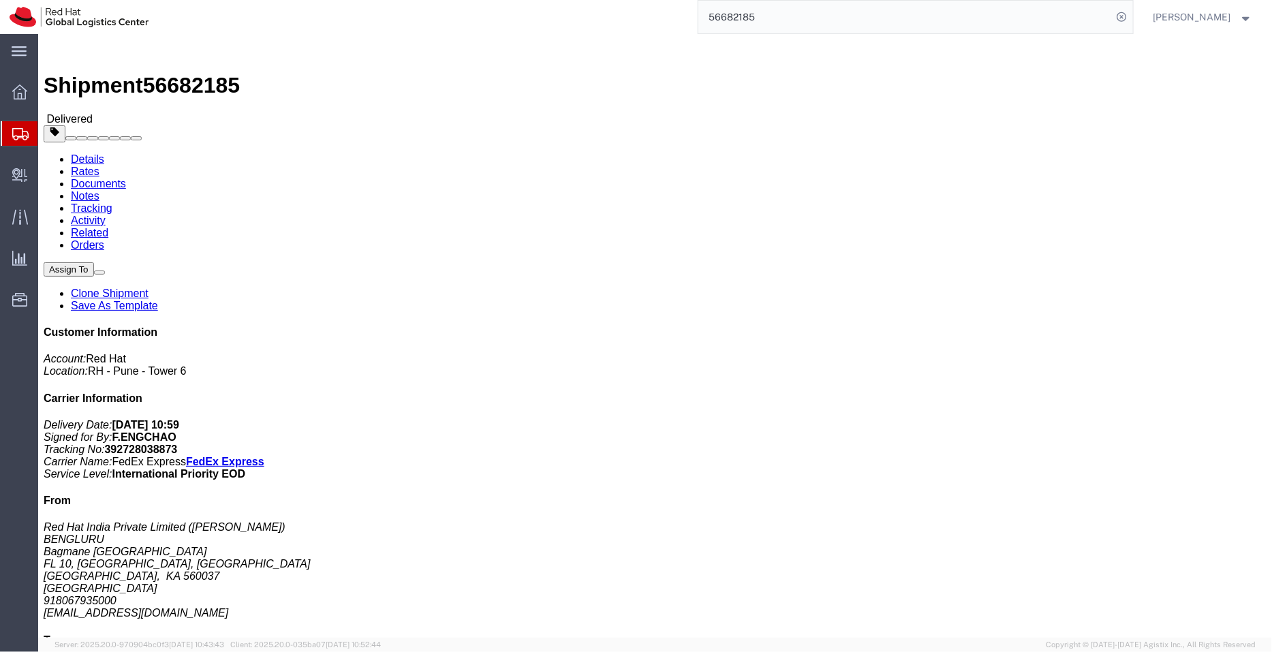
paste input "934796"
type input "56934796"
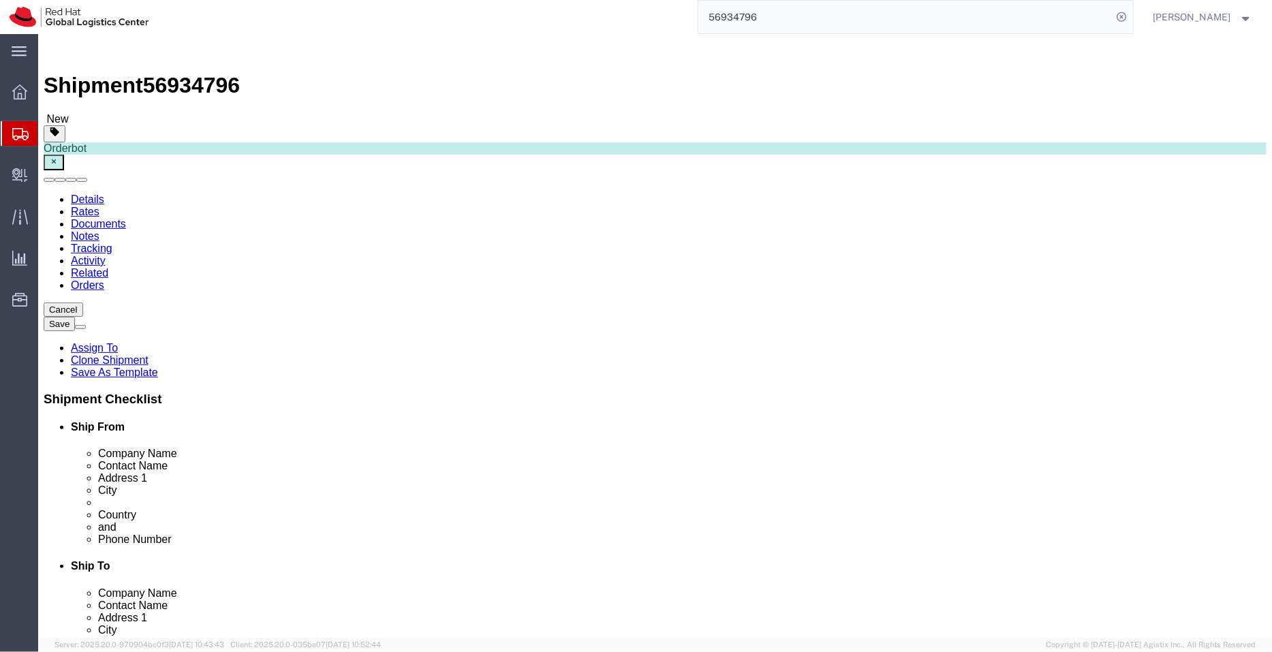
select select
select select "38012"
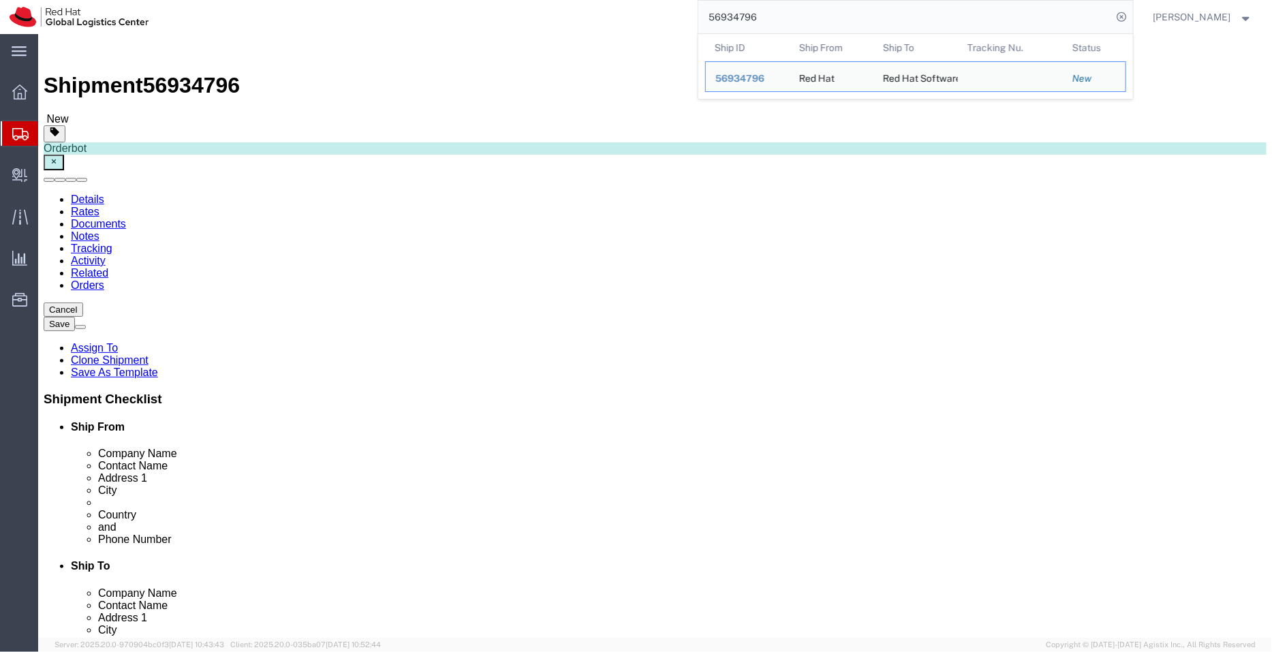
drag, startPoint x: 696, startPoint y: 279, endPoint x: 571, endPoint y: 301, distance: 126.5
click div "Location RH - Beijing - Raycom My Profile Location RH - Amsterdam - MSO RH - Am…"
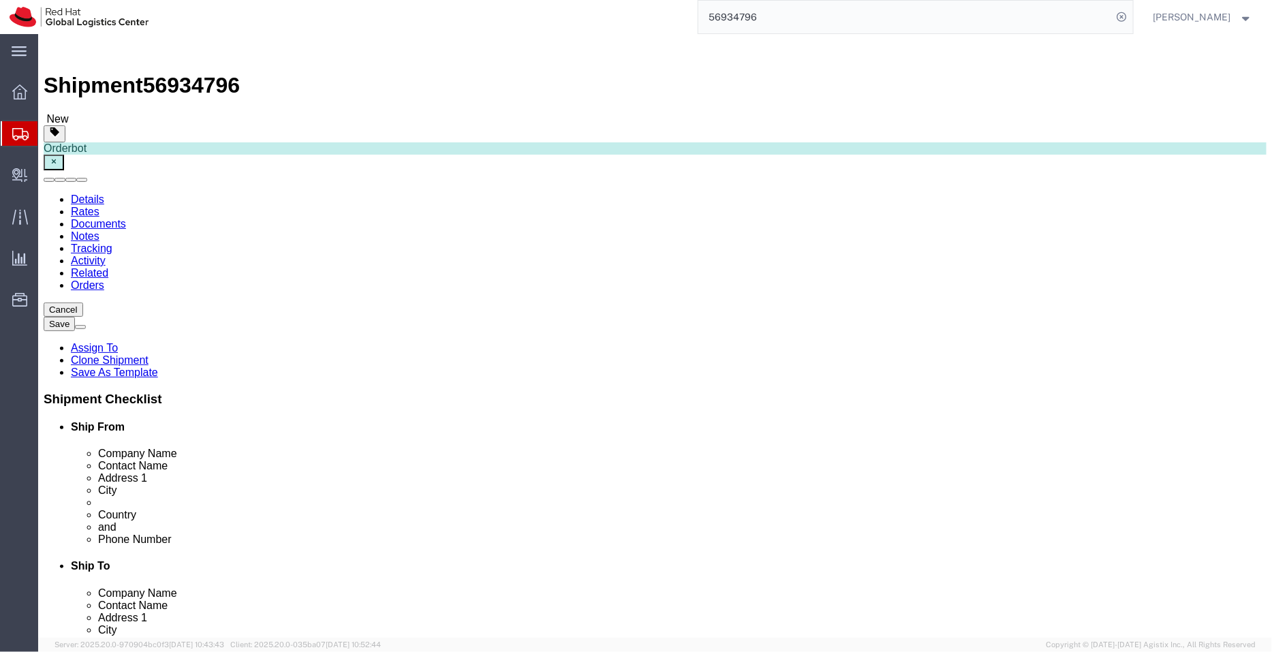
click icon
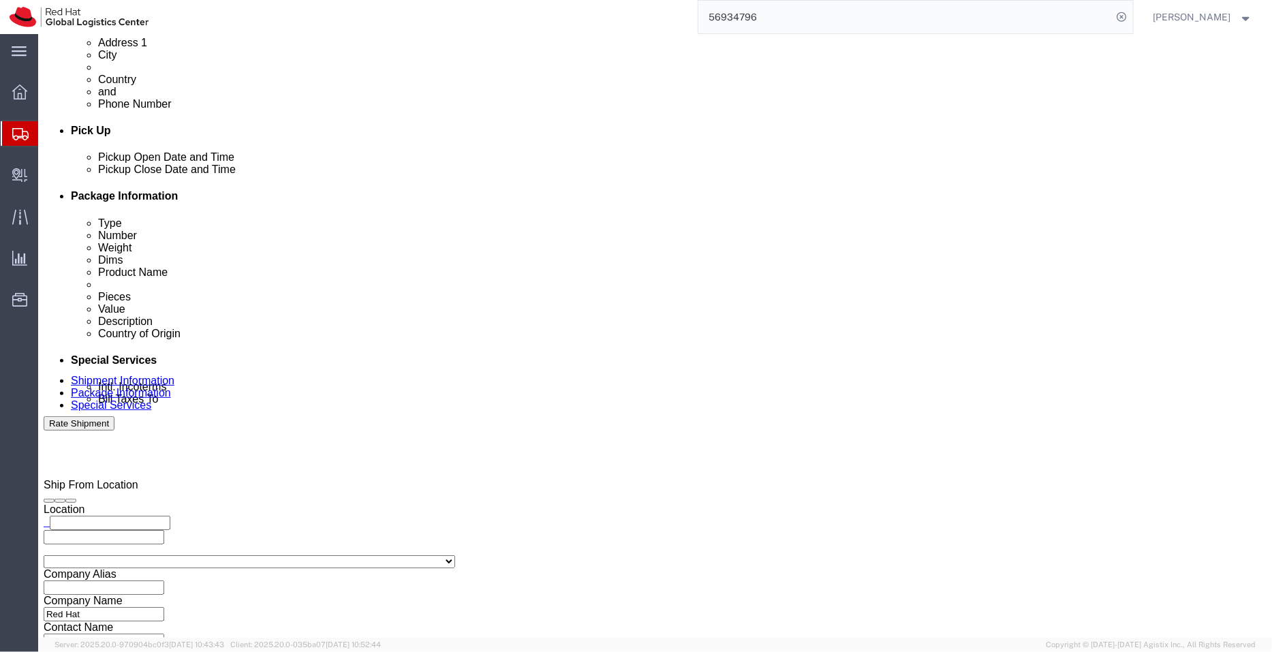
scroll to position [577, 0]
click textarea
paste textarea "Yu Li"
type textarea "For Yu Li"
click link "Shipment Information"
